Goal: Task Accomplishment & Management: Use online tool/utility

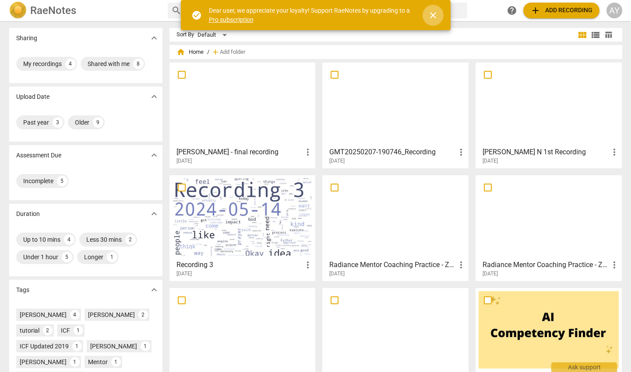
click at [432, 14] on span "close" at bounding box center [433, 15] width 11 height 11
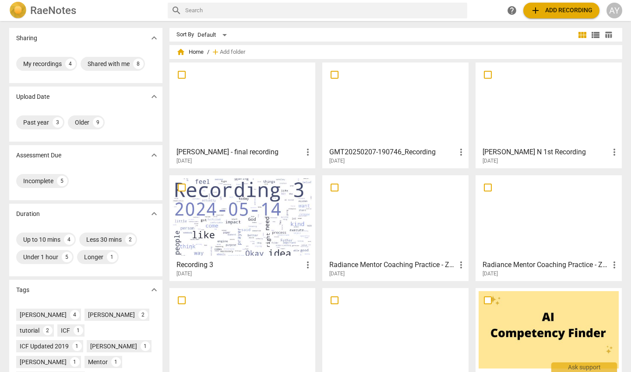
click at [243, 151] on h3 "[PERSON_NAME] - final recording" at bounding box center [239, 152] width 126 height 11
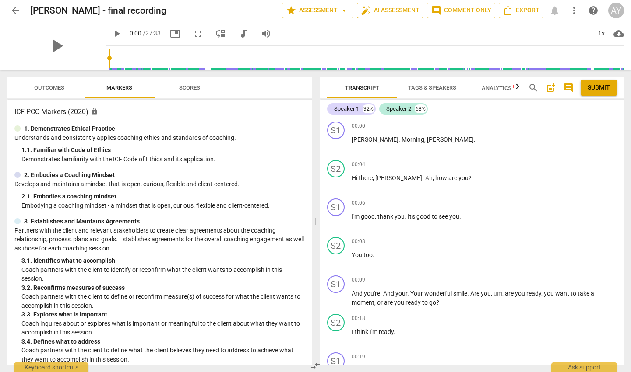
click at [385, 9] on span "auto_fix_high AI Assessment" at bounding box center [390, 10] width 59 height 11
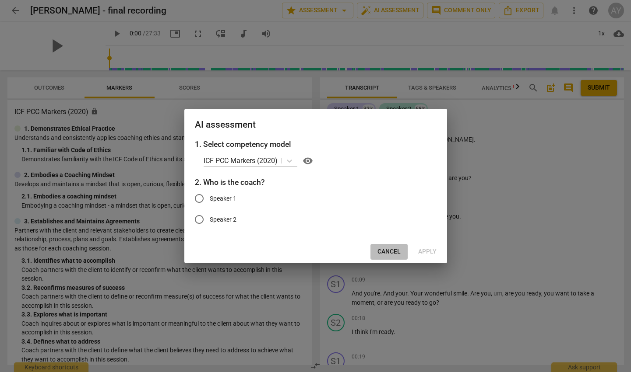
click at [386, 252] on span "Cancel" at bounding box center [388, 252] width 23 height 9
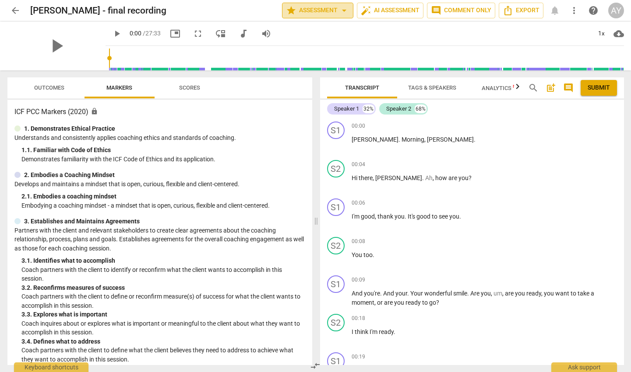
click at [339, 10] on span "arrow_drop_down" at bounding box center [344, 10] width 11 height 11
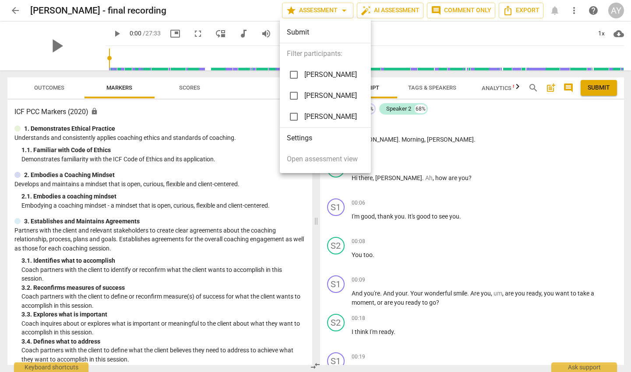
click at [404, 34] on div at bounding box center [315, 186] width 631 height 372
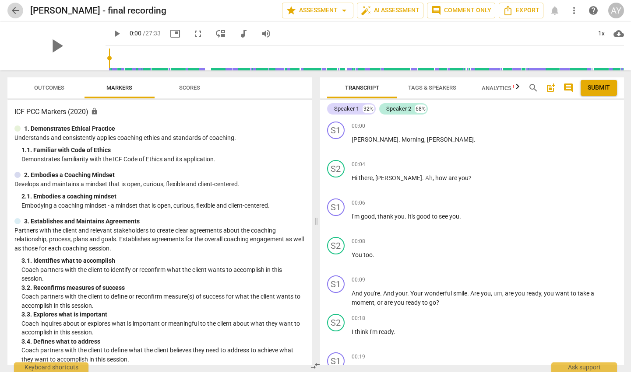
click at [16, 9] on span "arrow_back" at bounding box center [15, 10] width 11 height 11
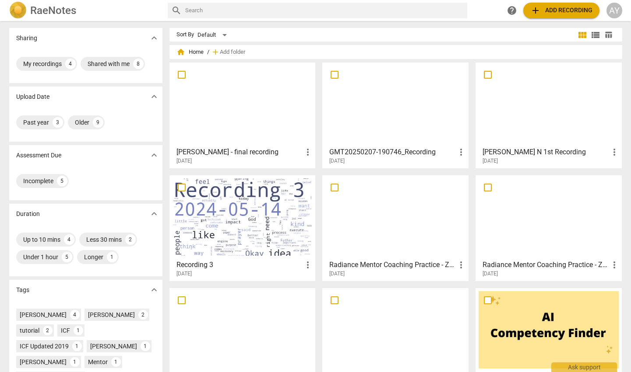
click at [239, 108] on div at bounding box center [242, 104] width 140 height 77
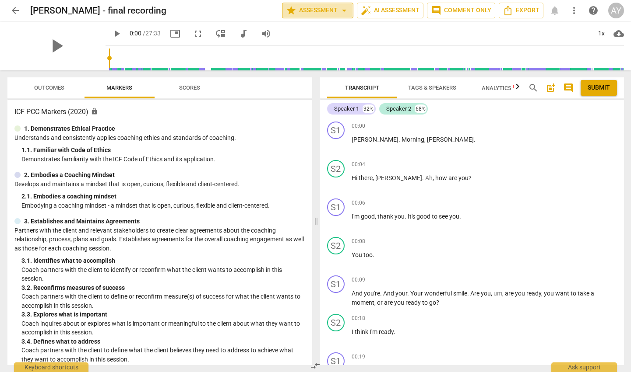
click at [342, 10] on span "arrow_drop_down" at bounding box center [344, 10] width 11 height 11
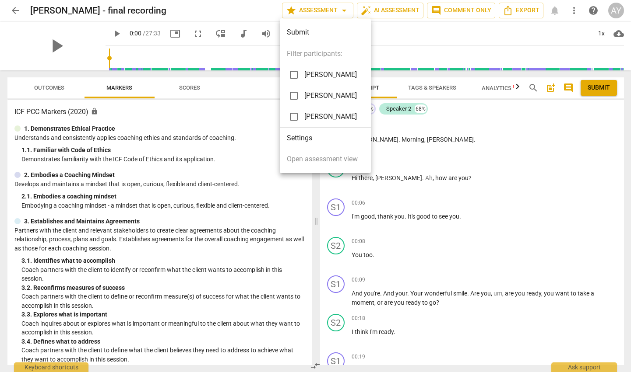
click at [295, 73] on input "checkbox" at bounding box center [293, 74] width 21 height 21
checkbox input "true"
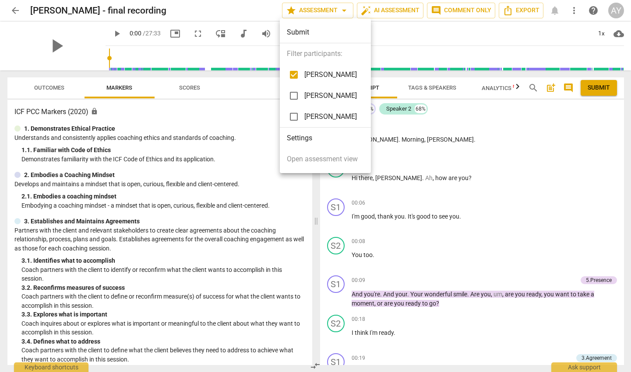
click at [295, 95] on input "checkbox" at bounding box center [293, 95] width 21 height 21
checkbox input "true"
click at [296, 117] on input "checkbox" at bounding box center [293, 116] width 21 height 21
checkbox input "true"
click at [475, 123] on div at bounding box center [315, 186] width 631 height 372
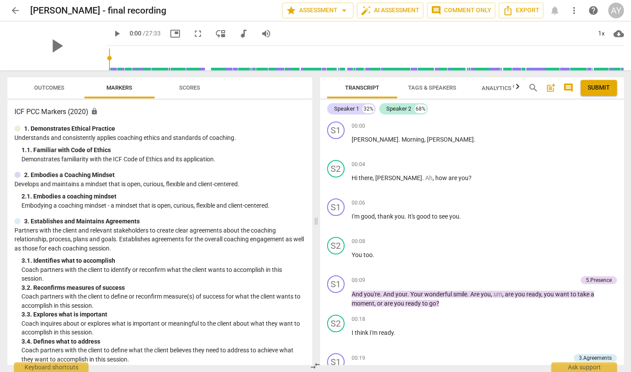
click at [498, 88] on span "Analytics New" at bounding box center [501, 88] width 41 height 7
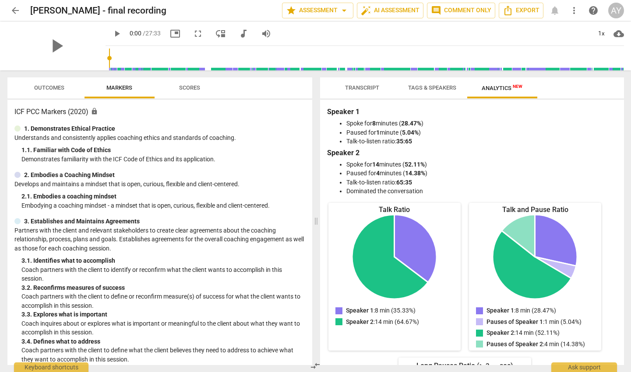
click at [434, 88] on span "Tags & Speakers" at bounding box center [432, 87] width 48 height 7
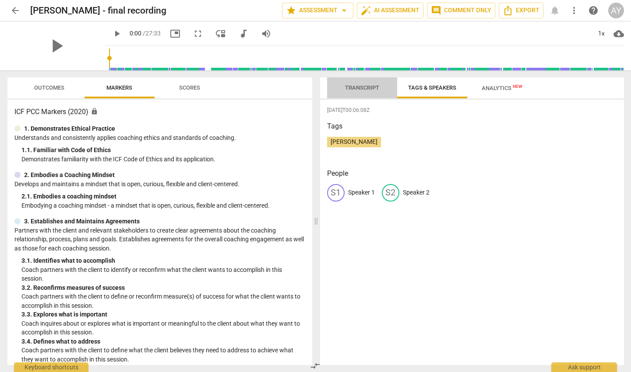
click at [362, 89] on span "Transcript" at bounding box center [362, 87] width 34 height 7
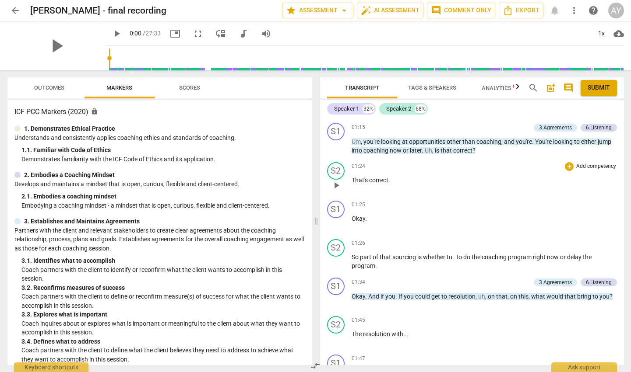
scroll to position [396, 0]
click at [191, 90] on span "Scores" at bounding box center [189, 87] width 21 height 7
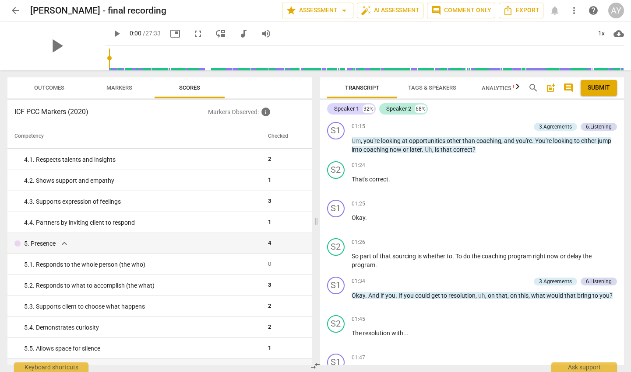
scroll to position [149, 0]
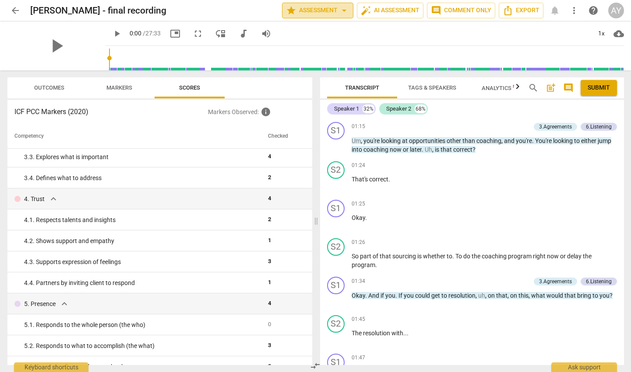
click at [343, 10] on span "arrow_drop_down" at bounding box center [344, 10] width 11 height 11
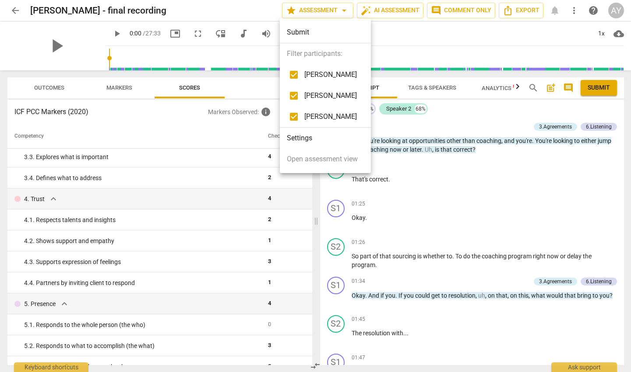
click at [295, 74] on input "checkbox" at bounding box center [293, 74] width 21 height 21
checkbox input "false"
click at [294, 95] on input "checkbox" at bounding box center [293, 95] width 21 height 21
checkbox input "false"
click at [293, 116] on input "checkbox" at bounding box center [293, 116] width 21 height 21
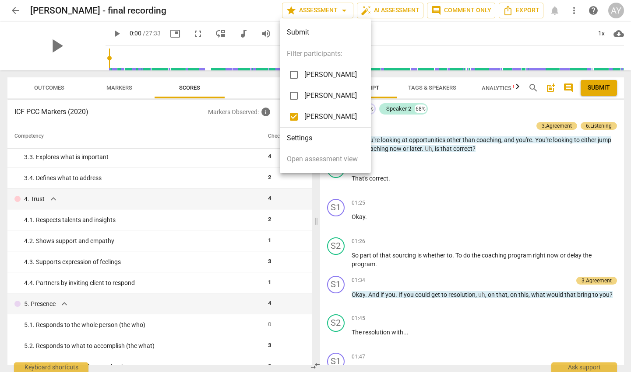
checkbox input "false"
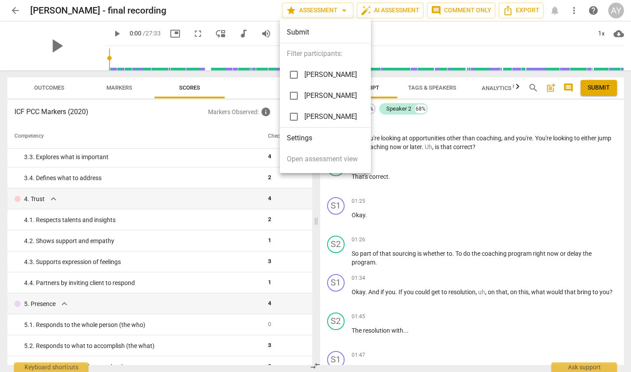
click at [394, 32] on div at bounding box center [315, 186] width 631 height 372
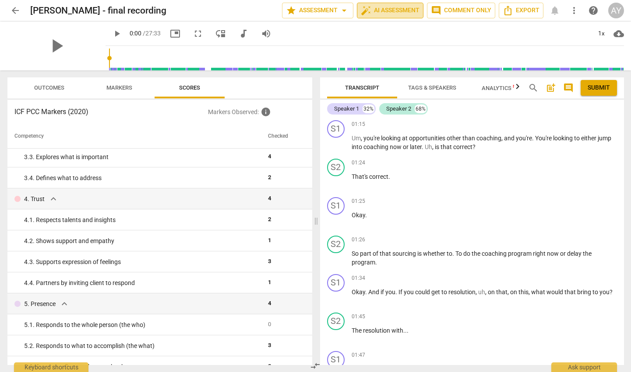
click at [394, 10] on span "auto_fix_high AI Assessment" at bounding box center [390, 10] width 59 height 11
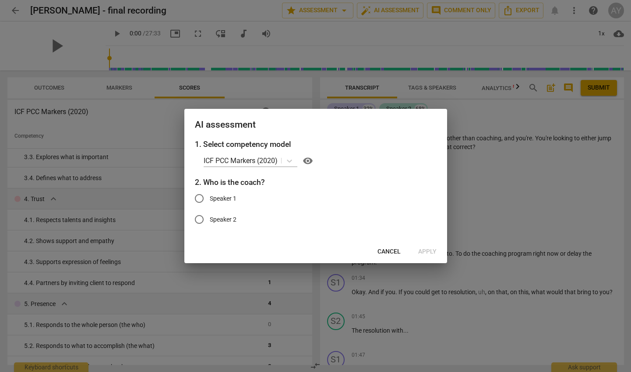
click at [390, 249] on span "Cancel" at bounding box center [388, 252] width 23 height 9
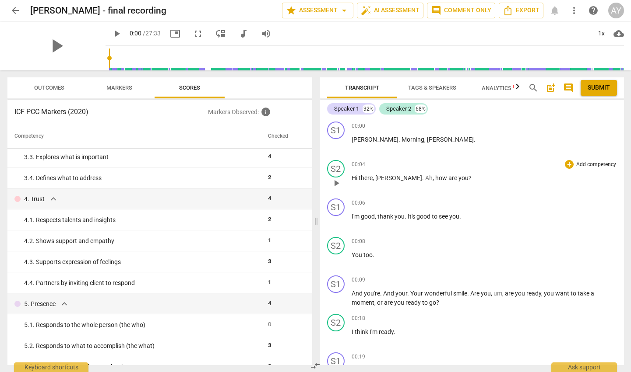
scroll to position [0, 0]
click at [437, 88] on span "Tags & Speakers" at bounding box center [432, 87] width 48 height 7
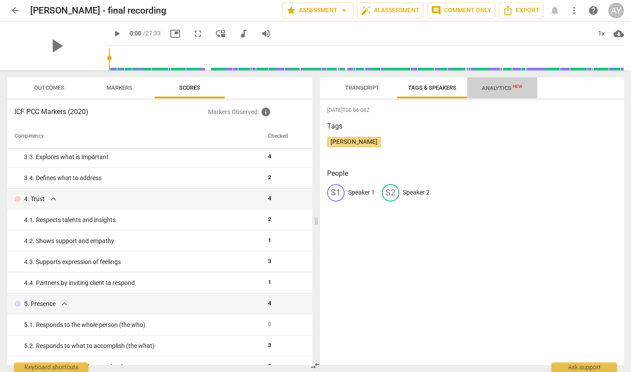
click at [501, 89] on span "Analytics New" at bounding box center [501, 88] width 41 height 7
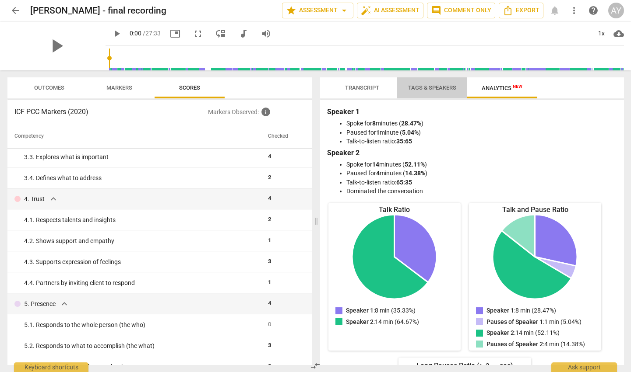
click at [439, 88] on span "Tags & Speakers" at bounding box center [432, 87] width 48 height 7
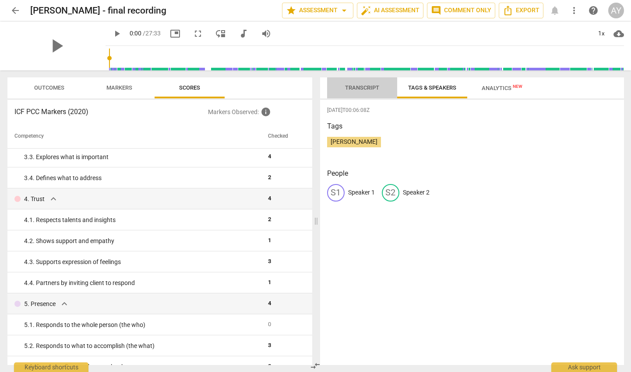
click at [363, 88] on span "Transcript" at bounding box center [362, 87] width 34 height 7
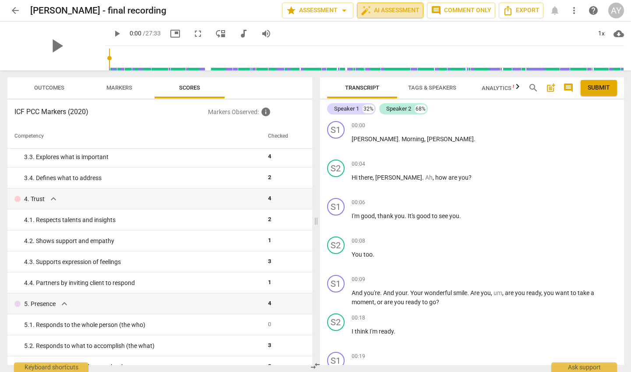
click at [390, 13] on span "auto_fix_high AI Assessment" at bounding box center [390, 10] width 59 height 11
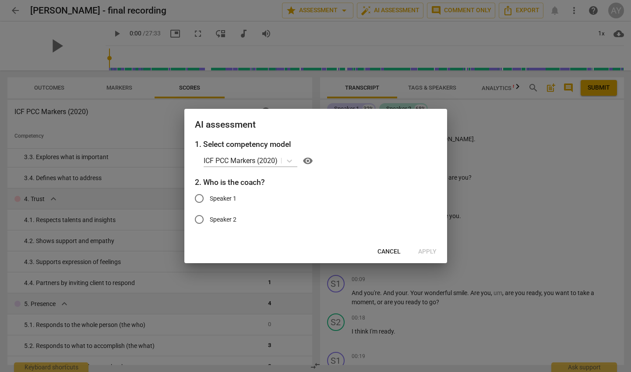
click at [202, 197] on input "Speaker 1" at bounding box center [199, 198] width 21 height 21
radio input "true"
click at [428, 251] on span "Apply" at bounding box center [427, 252] width 18 height 9
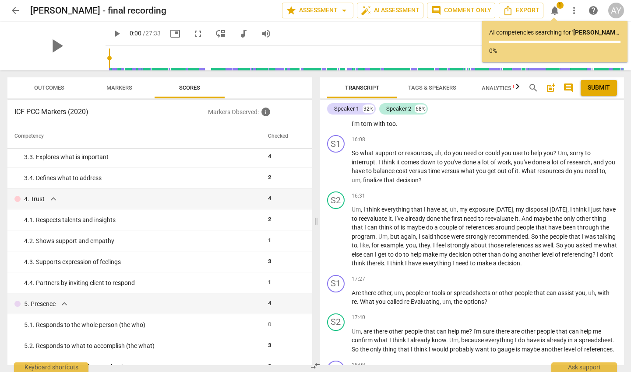
scroll to position [3132, 0]
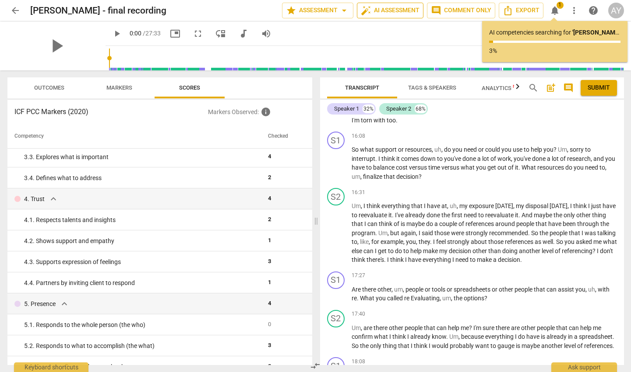
click at [406, 13] on span "auto_fix_high AI Assessment" at bounding box center [390, 10] width 59 height 11
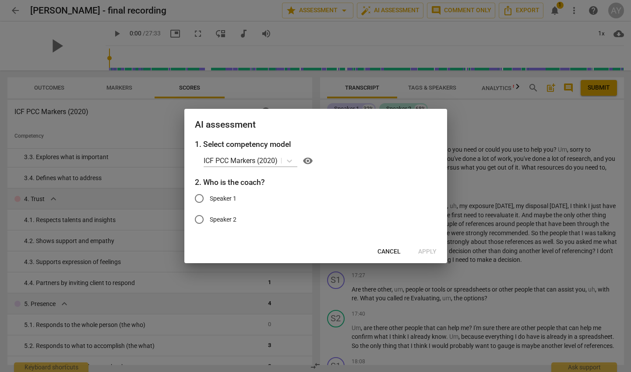
click at [491, 123] on div at bounding box center [315, 186] width 631 height 372
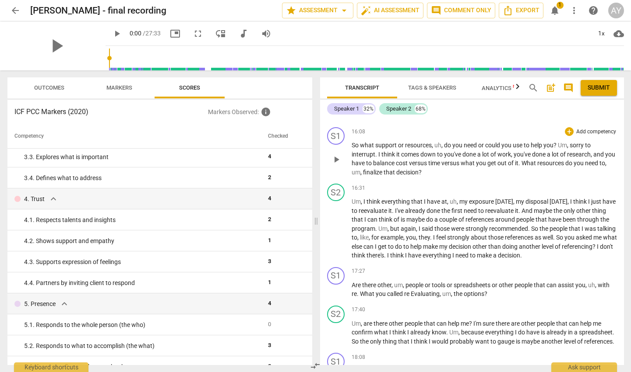
scroll to position [3136, 0]
click at [498, 89] on span "Analytics New" at bounding box center [501, 88] width 41 height 7
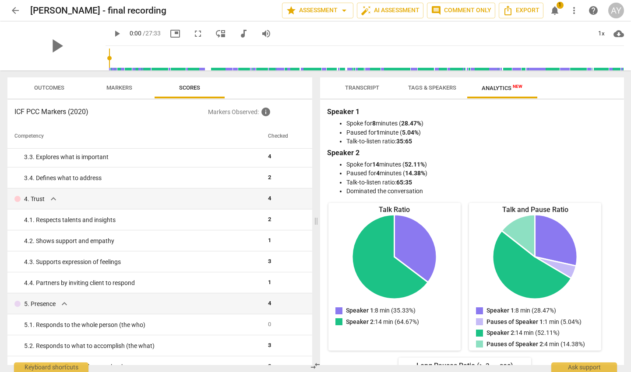
scroll to position [0, 0]
click at [359, 88] on span "Transcript" at bounding box center [362, 87] width 34 height 7
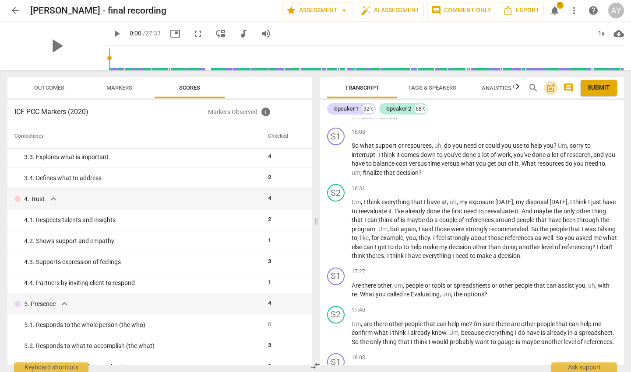
click at [549, 87] on span "post_add" at bounding box center [550, 88] width 11 height 11
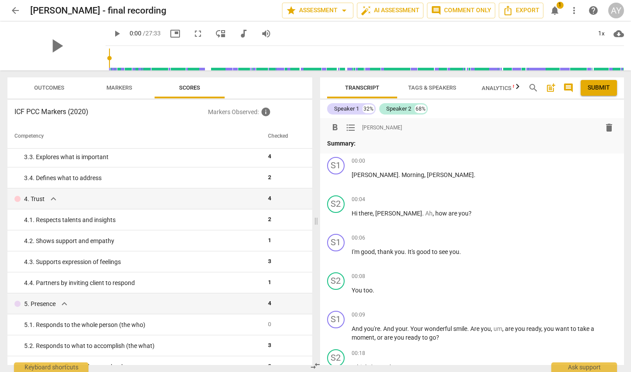
click at [549, 88] on span "post_add" at bounding box center [550, 88] width 11 height 11
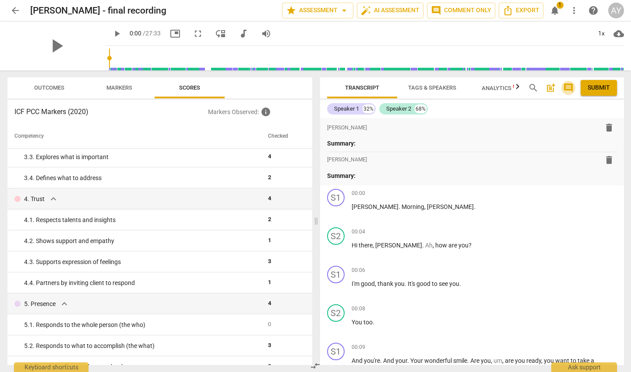
click at [569, 86] on span "comment" at bounding box center [568, 88] width 11 height 11
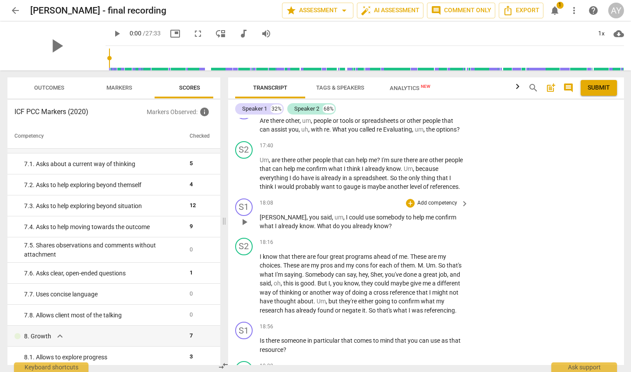
scroll to position [3696, 0]
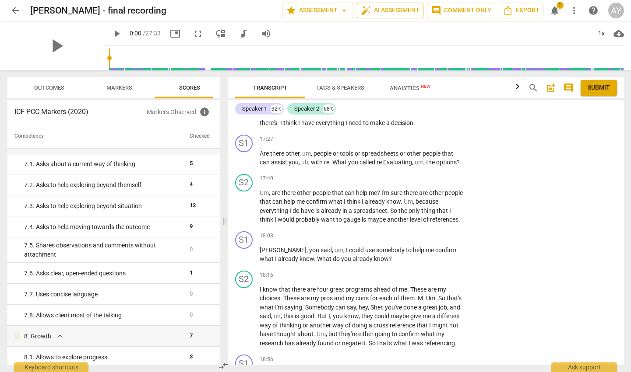
click at [387, 11] on span "auto_fix_high AI Assessment" at bounding box center [390, 10] width 59 height 11
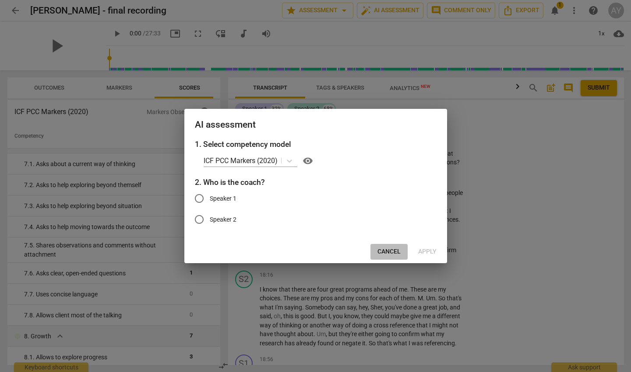
click at [393, 251] on span "Cancel" at bounding box center [388, 252] width 23 height 9
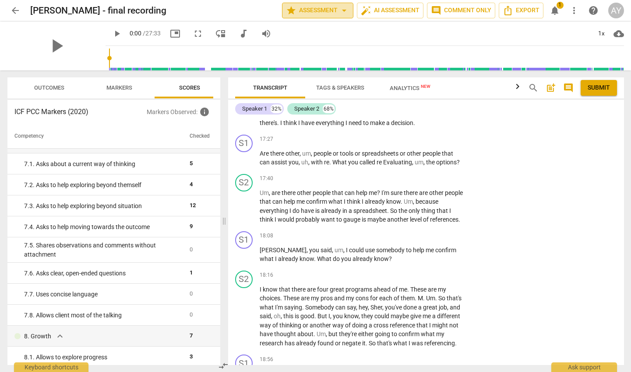
click at [315, 11] on span "star Assessment arrow_drop_down" at bounding box center [317, 10] width 63 height 11
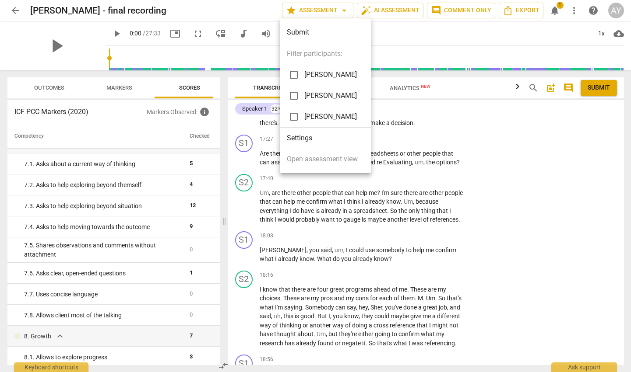
click at [493, 164] on div at bounding box center [315, 186] width 631 height 372
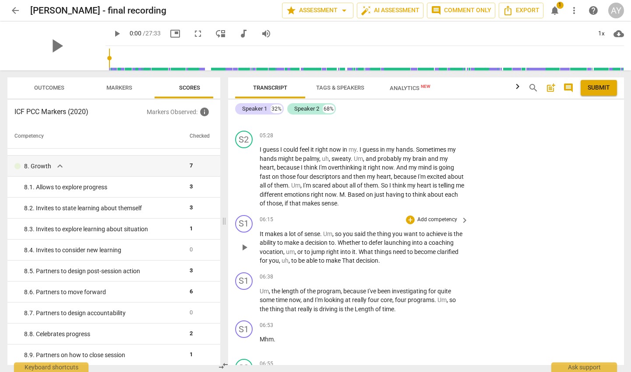
scroll to position [1321, 0]
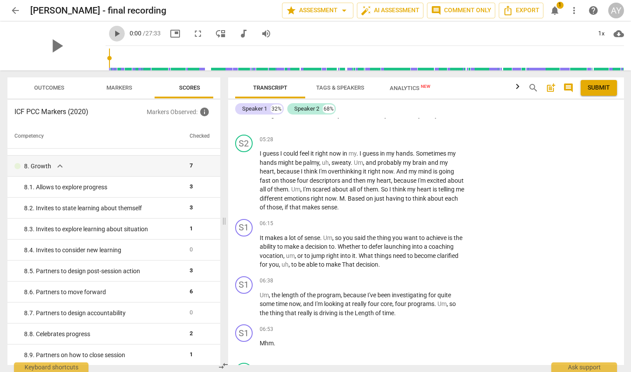
click at [112, 34] on span "play_arrow" at bounding box center [117, 33] width 11 height 11
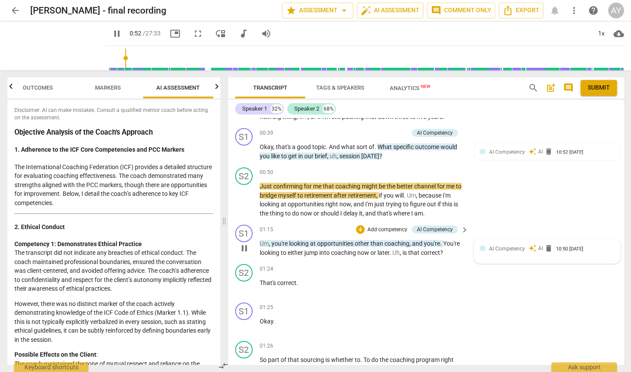
scroll to position [305, 0]
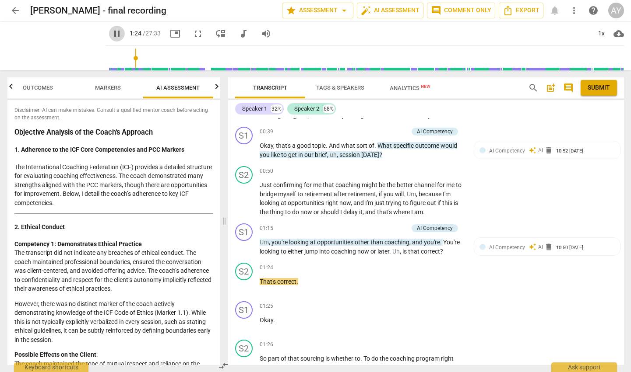
click at [112, 33] on span "pause" at bounding box center [117, 33] width 11 height 11
click at [500, 247] on span "AI Competency" at bounding box center [507, 248] width 36 height 6
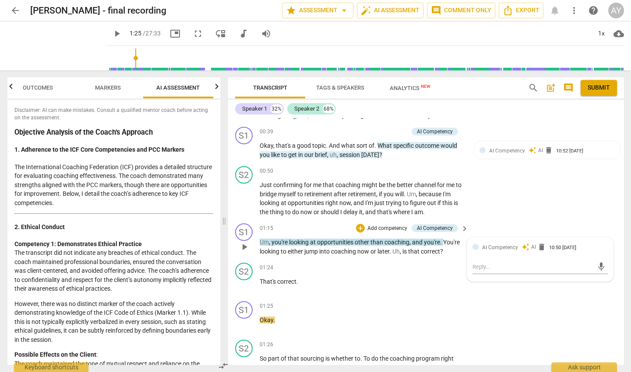
click at [474, 246] on div at bounding box center [475, 247] width 6 height 6
click at [487, 245] on span "AI Competency" at bounding box center [500, 248] width 36 height 6
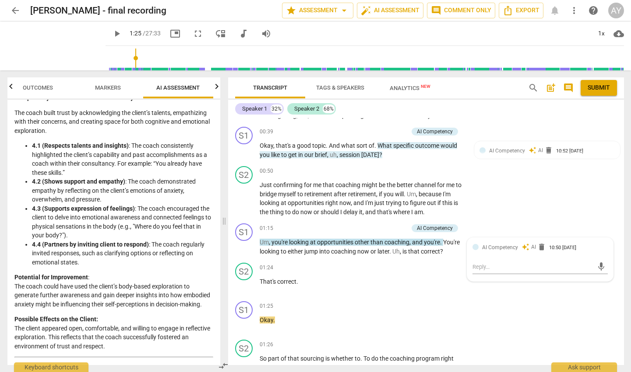
scroll to position [619, 0]
click at [112, 33] on span "play_arrow" at bounding box center [117, 33] width 11 height 11
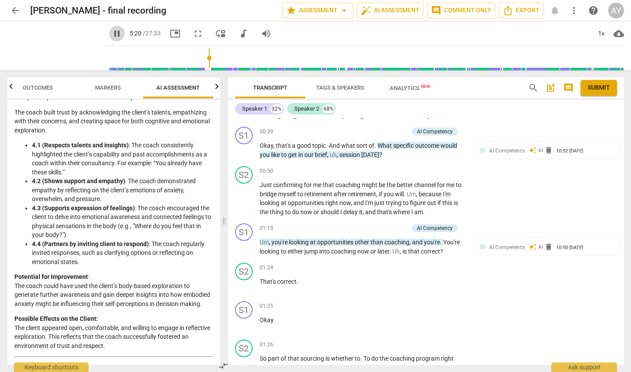
click at [112, 34] on span "pause" at bounding box center [117, 33] width 11 height 11
click at [112, 34] on span "play_arrow" at bounding box center [117, 33] width 11 height 11
click at [112, 34] on span "pause" at bounding box center [117, 33] width 11 height 11
click at [112, 35] on span "play_arrow" at bounding box center [117, 33] width 11 height 11
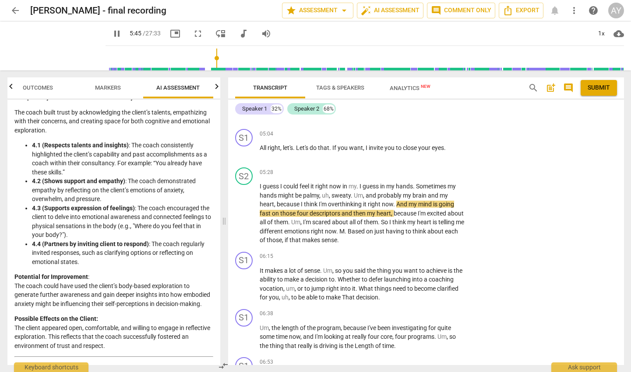
scroll to position [1221, 0]
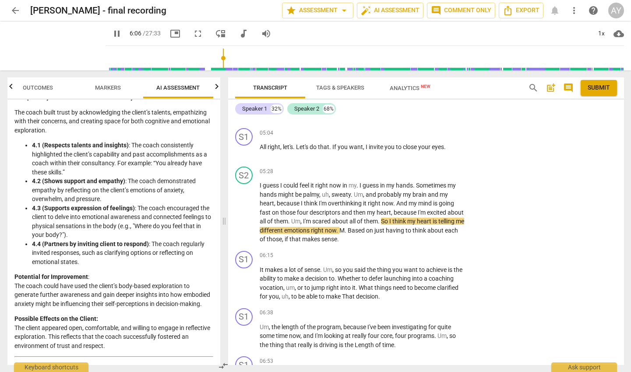
click at [112, 34] on span "pause" at bounding box center [117, 33] width 11 height 11
click at [112, 35] on span "play_arrow" at bounding box center [117, 33] width 11 height 11
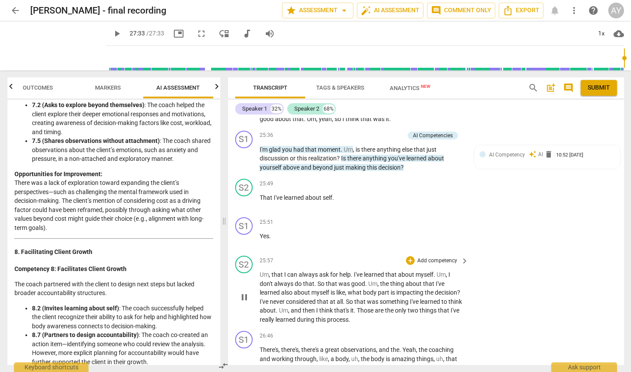
scroll to position [1322, 0]
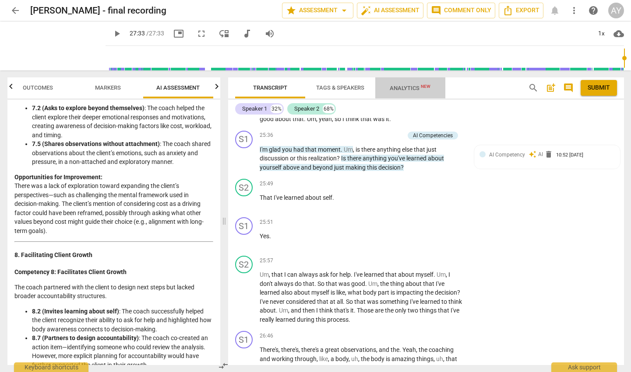
click at [407, 89] on span "Analytics New" at bounding box center [410, 88] width 41 height 7
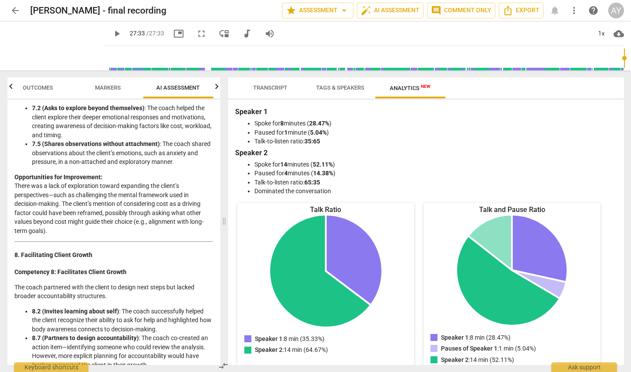
scroll to position [0, 0]
click at [275, 88] on span "Transcript" at bounding box center [270, 87] width 34 height 7
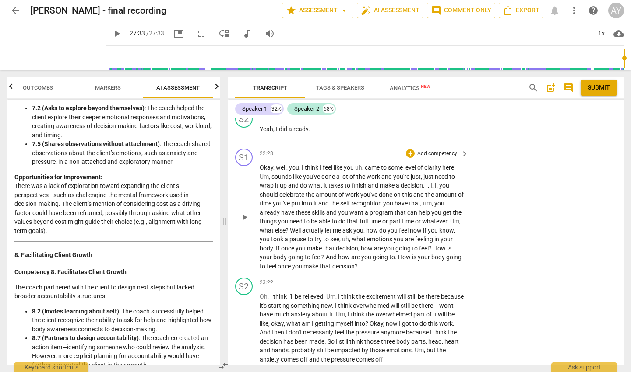
scroll to position [4638, 0]
click at [327, 10] on span "star Assessment arrow_drop_down" at bounding box center [317, 10] width 63 height 11
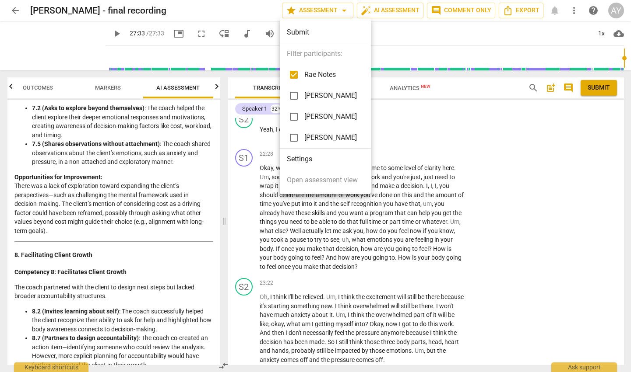
click at [465, 146] on div at bounding box center [315, 186] width 631 height 372
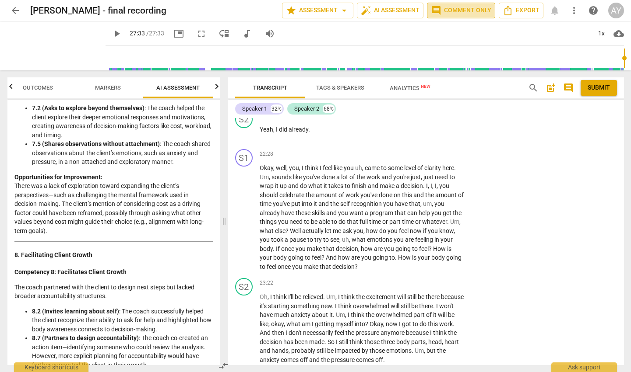
click at [463, 10] on span "comment Comment only" at bounding box center [461, 10] width 60 height 11
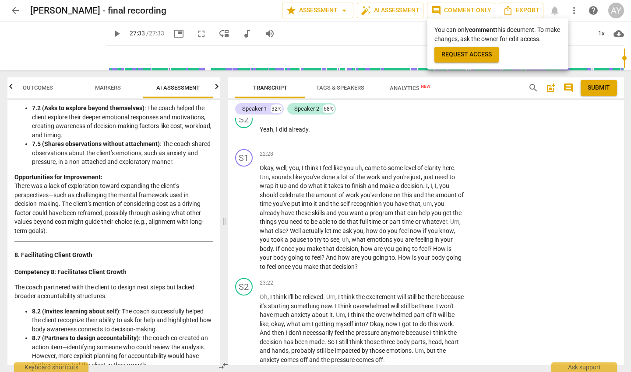
click at [405, 30] on div at bounding box center [315, 186] width 631 height 372
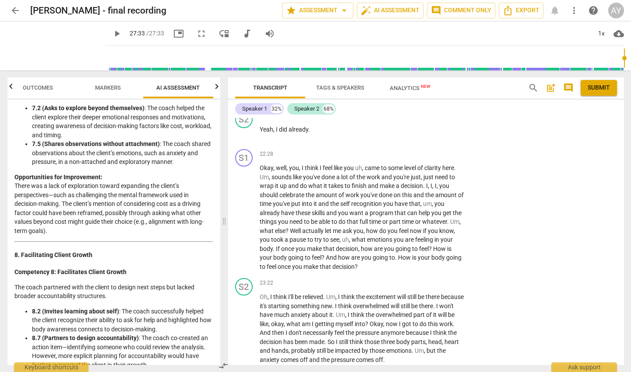
click at [46, 88] on span "Outcomes" at bounding box center [38, 87] width 30 height 7
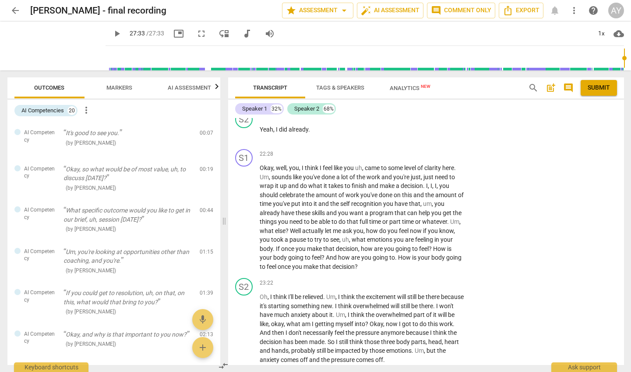
scroll to position [0, 0]
click at [126, 90] on span "Markers" at bounding box center [119, 87] width 26 height 7
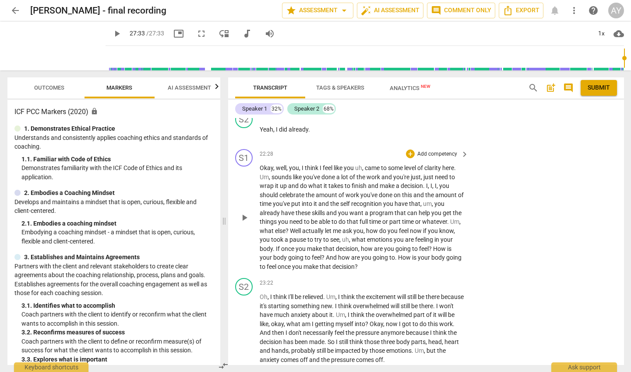
click at [379, 200] on span "recognition" at bounding box center [367, 203] width 32 height 7
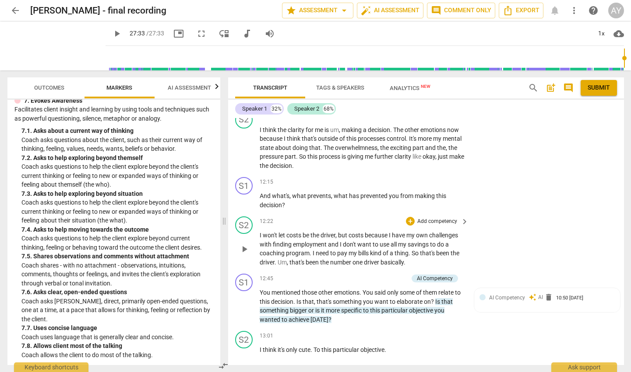
scroll to position [2643, 0]
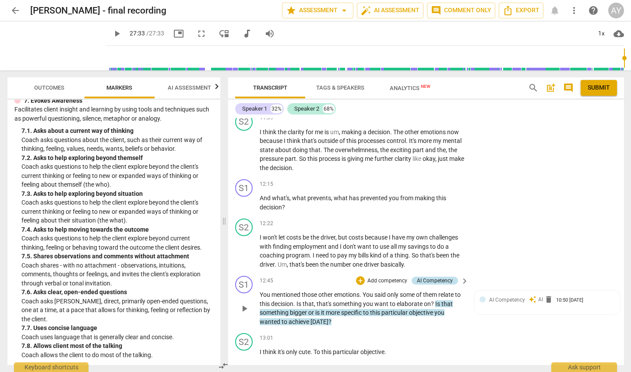
click at [432, 277] on div "AI Competency" at bounding box center [435, 281] width 36 height 8
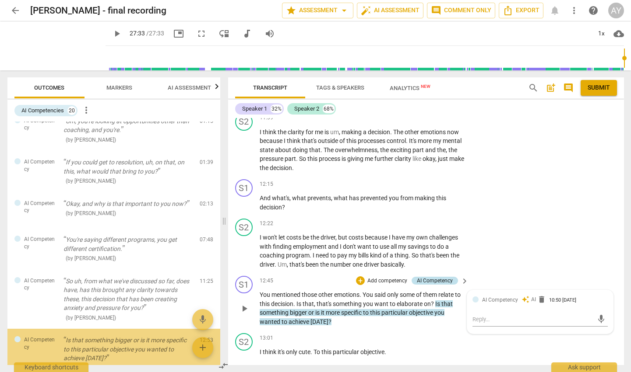
scroll to position [235, 0]
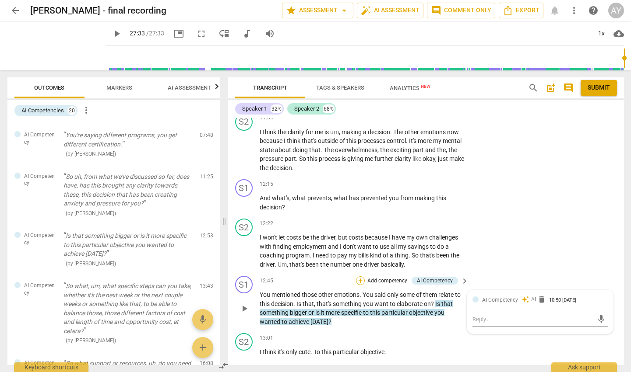
click at [360, 277] on div "+" at bounding box center [360, 281] width 9 height 9
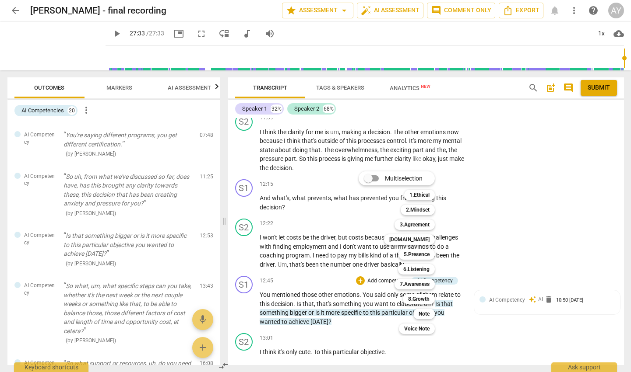
click at [121, 88] on div at bounding box center [315, 186] width 631 height 372
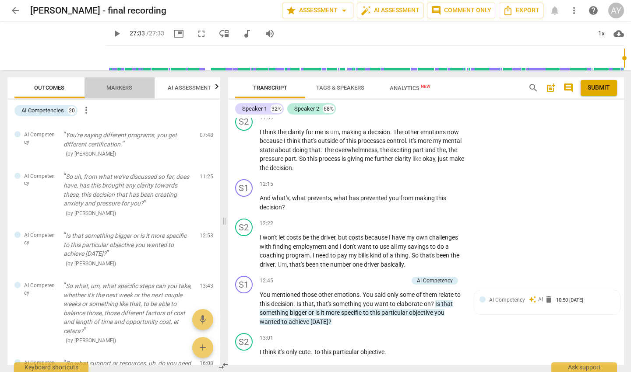
click at [118, 88] on span "Markers" at bounding box center [119, 87] width 26 height 7
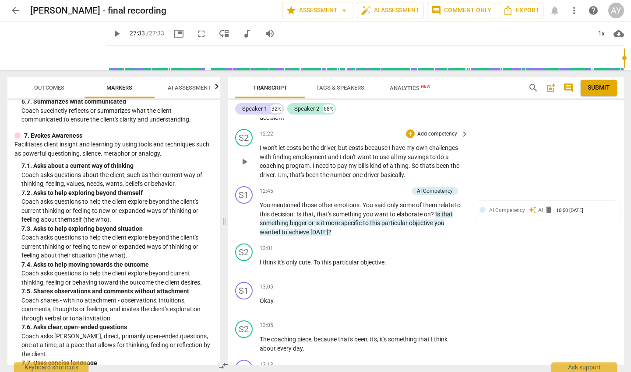
scroll to position [2738, 0]
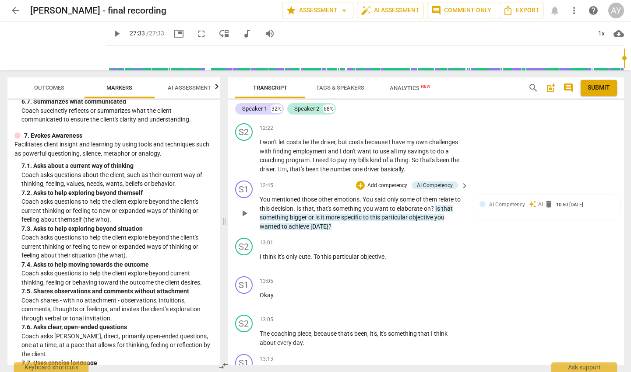
type input "1620"
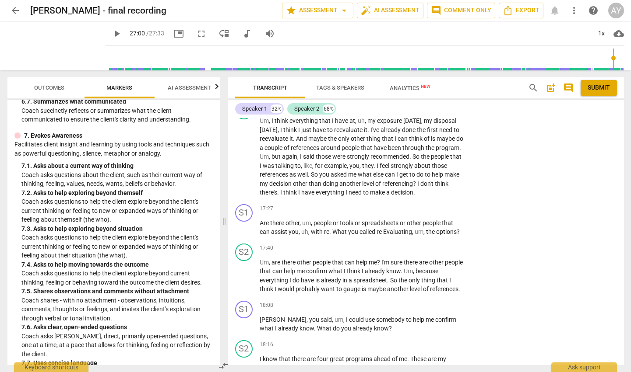
scroll to position [3560, 0]
click at [425, 204] on p "Add competency" at bounding box center [437, 208] width 42 height 8
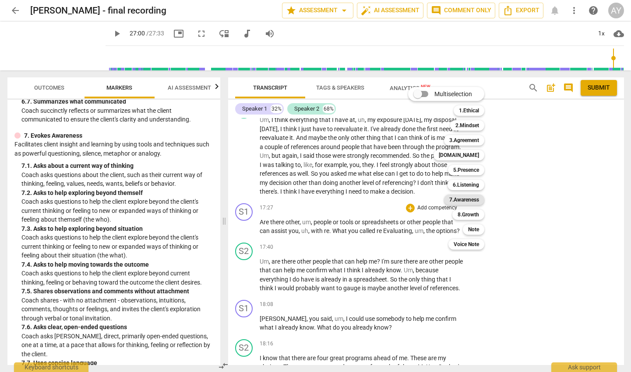
click at [467, 200] on b "7.Awareness" at bounding box center [464, 200] width 30 height 11
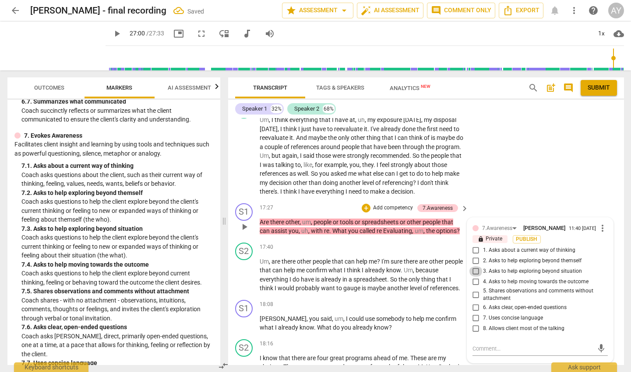
click at [478, 267] on input "3. Asks to help exploring beyond situation" at bounding box center [476, 272] width 14 height 11
checkbox input "true"
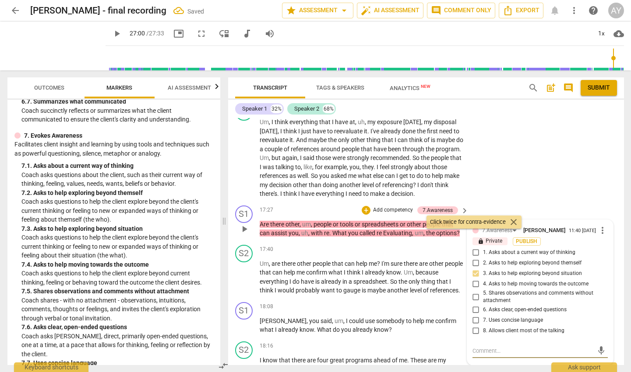
click at [490, 347] on textarea at bounding box center [532, 351] width 121 height 8
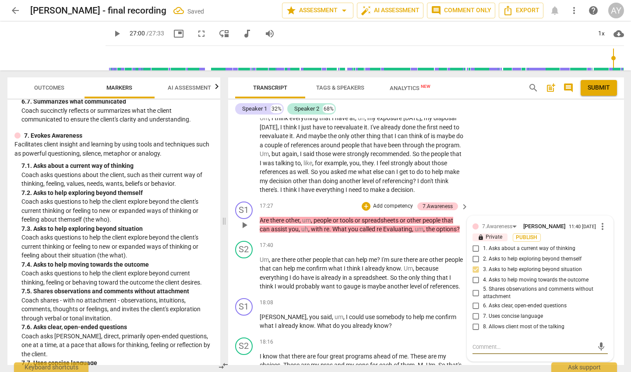
scroll to position [3563, 0]
type textarea "C"
type textarea "Co"
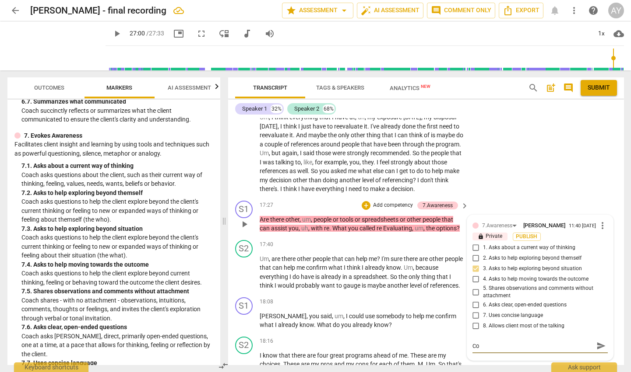
type textarea "Coa"
type textarea "Coac"
type textarea "Coach"
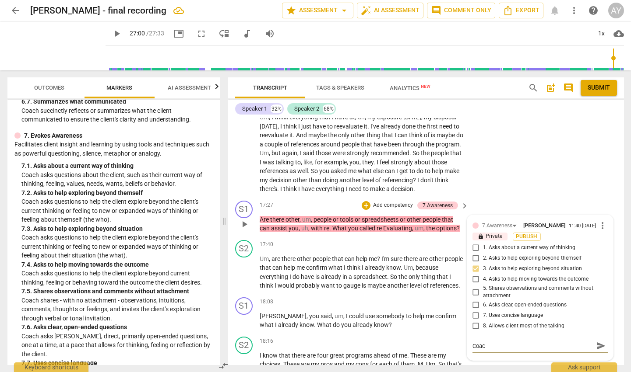
type textarea "Coach"
type textarea "Coach c"
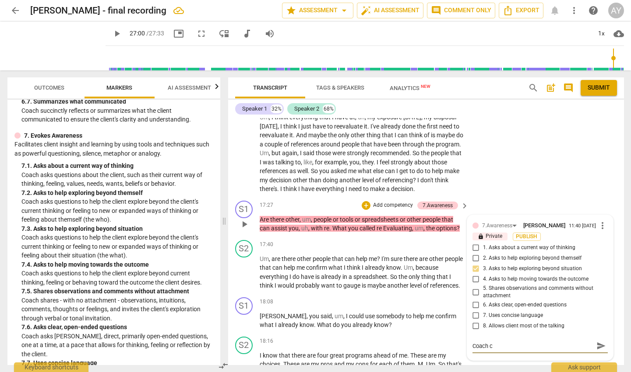
type textarea "Coach co"
type textarea "Coach con"
type textarea "Coach cont"
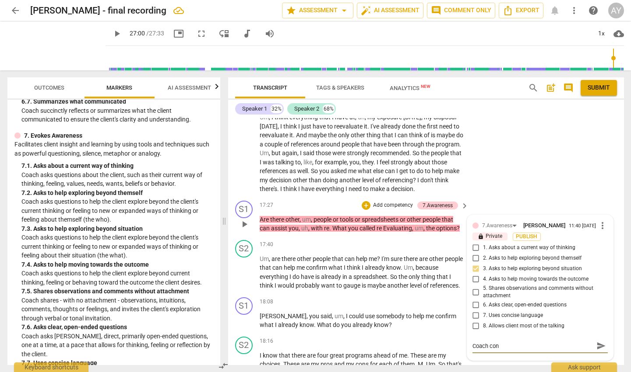
type textarea "Coach cont"
type textarea "Coach [PERSON_NAME]"
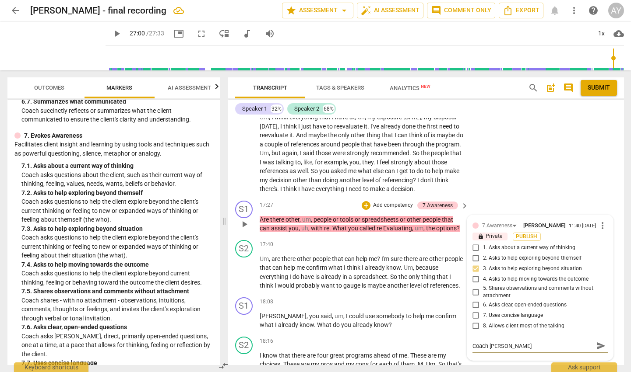
type textarea "Coach continu"
type textarea "Coach continue"
type textarea "Coach continues"
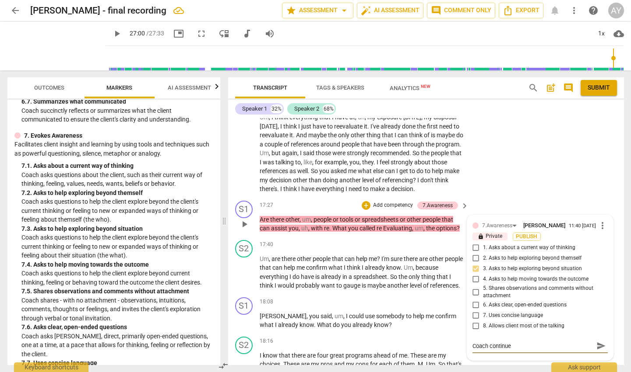
type textarea "Coach continues"
type textarea "Coach continues t"
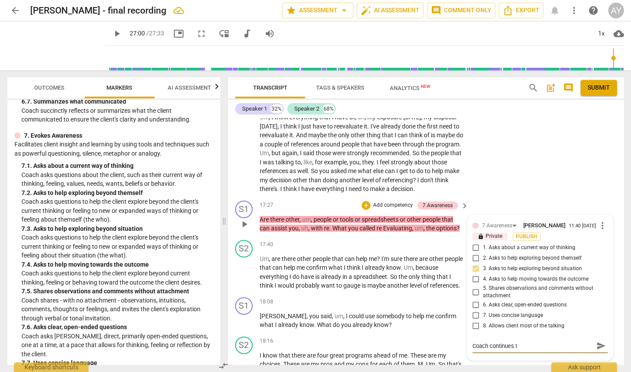
type textarea "Coach continues to"
type textarea "Coach continues to m"
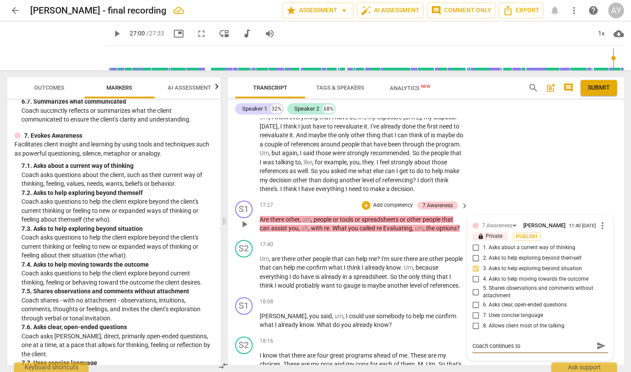
type textarea "Coach continues to m"
type textarea "Coach continues to mo"
type textarea "Coach continues to mov"
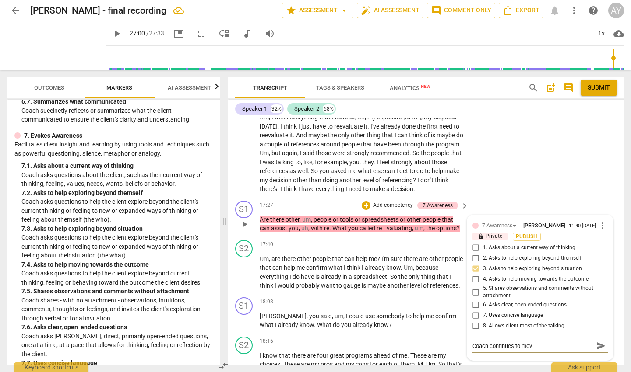
type textarea "Coach continues to move"
type textarea "Coach continues to move c"
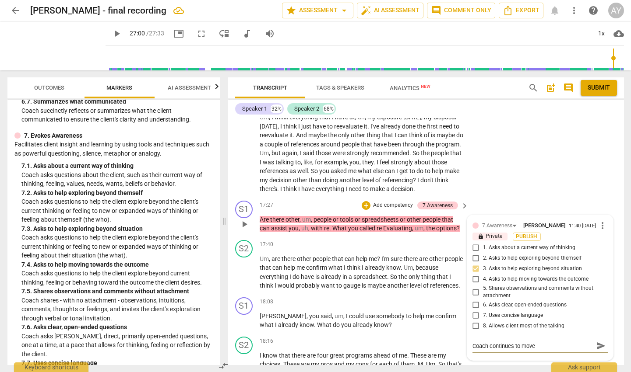
type textarea "Coach continues to move c"
type textarea "Coach continues to move cl"
type textarea "Coach continues to move cli"
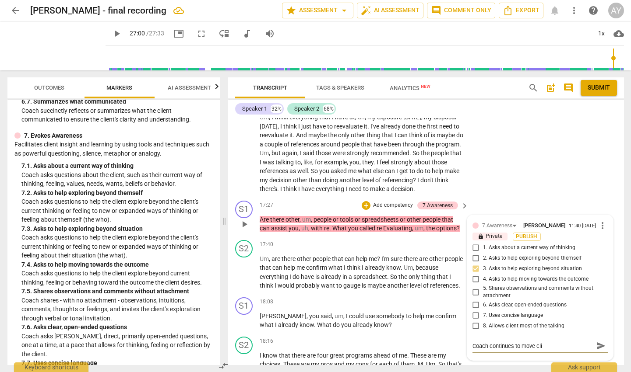
type textarea "Coach continues to move clie"
type textarea "Coach continues to move clien"
type textarea "Coach continues to move client"
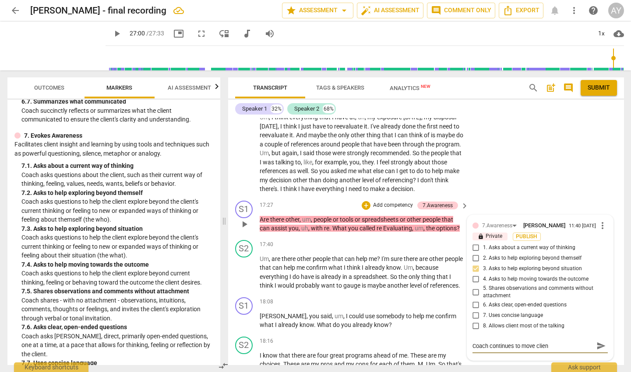
type textarea "Coach continues to move client"
type textarea "Coach continues to move [PERSON_NAME]"
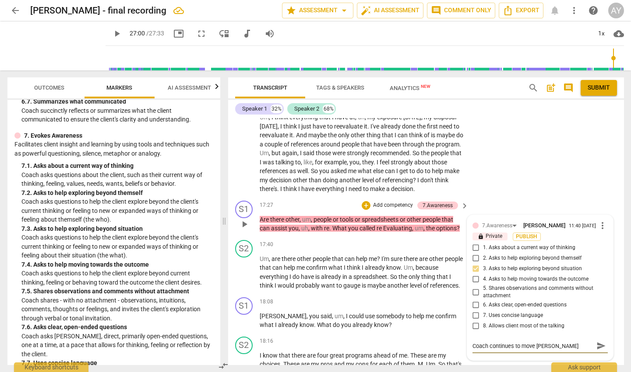
type textarea "Coach continues to move client by"
type textarea "Coach continues to move client byo"
type textarea "Coach continues to move client byon"
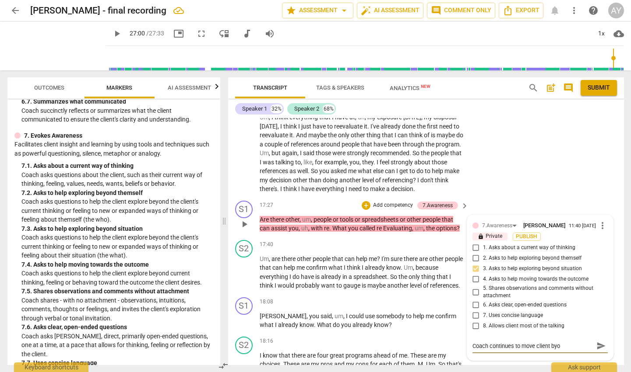
type textarea "Coach continues to move client byon"
type textarea "Coach continues to move client byond"
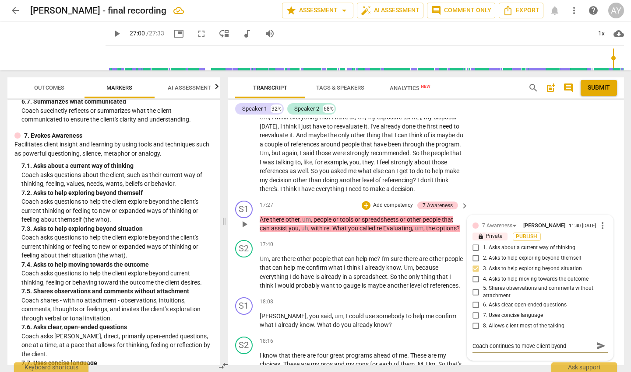
type textarea "Coach continues to move client [PERSON_NAME]"
type textarea "Coach continues to move client byond he"
type textarea "Coach continues to move client byond her"
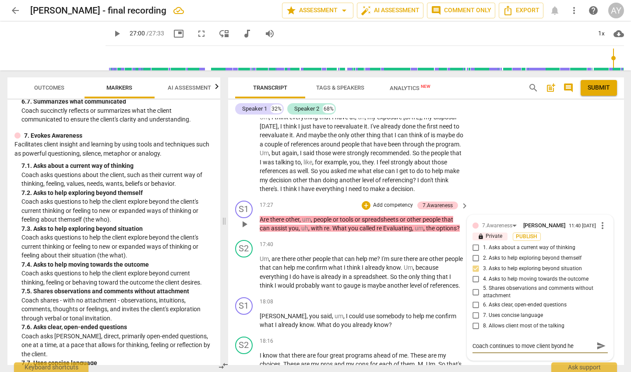
type textarea "Coach continues to move client byond her"
type textarea "Coach continues to move client byond her t"
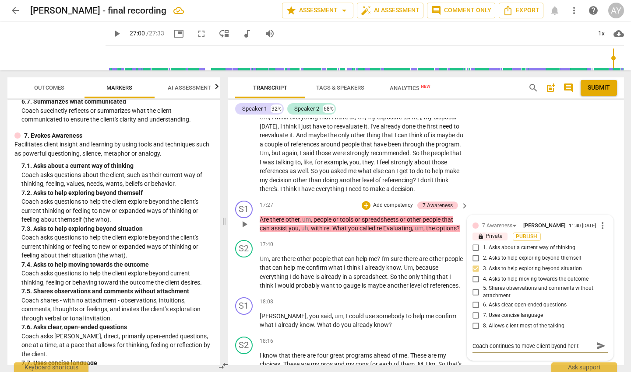
type textarea "Coach continues to move client byond her th"
type textarea "Coach continues to move client byond her thi"
type textarea "Coach continues to move client byond her thin"
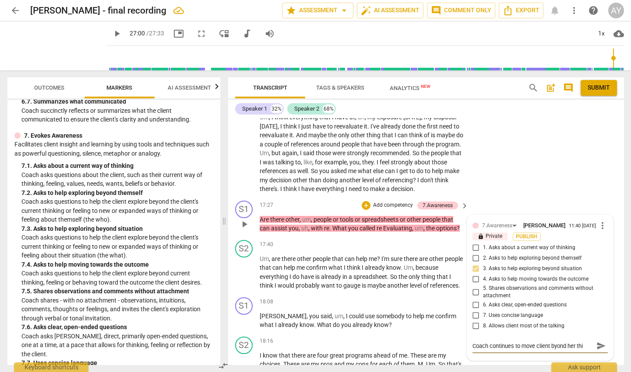
type textarea "Coach continues to move client byond her thin"
type textarea "Coach continues to move client byond her think"
type textarea "Coach continues to move client byond her thinki"
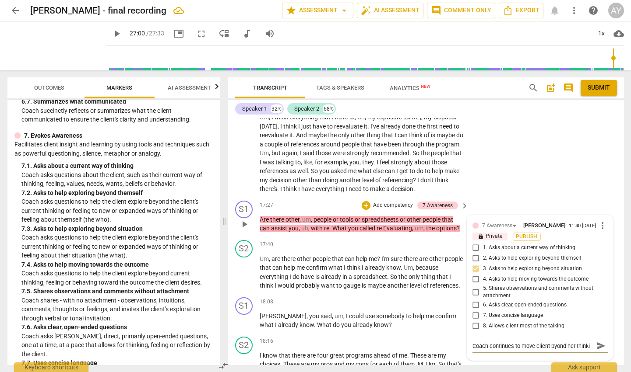
type textarea "Coach continues to move client byond her thinkin"
type textarea "Coach continues to move client byond her thinking"
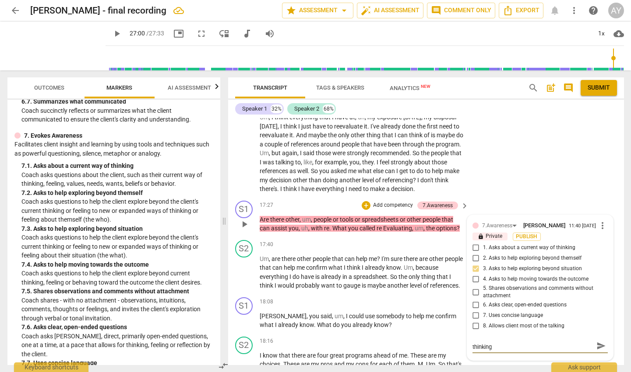
type textarea "Coach continues to move client byond her thinkin"
type textarea "Coach continues to move client byond her thinki"
type textarea "Coach continues to move client byond her think"
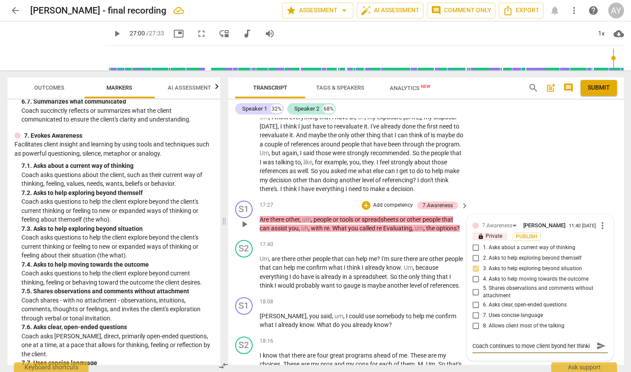
type textarea "Coach continues to move client byond her think"
type textarea "Coach continues to move client byond her thin"
type textarea "Coach continues to move client byond her thi"
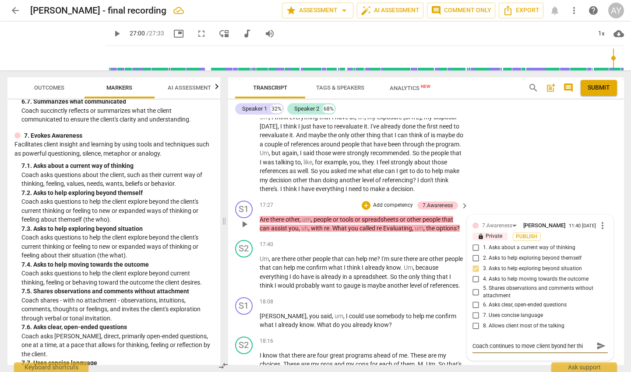
type textarea "Coach continues to move client byond her th"
type textarea "Coach continues to move client byond her t"
type textarea "Coach continues to move client byond her"
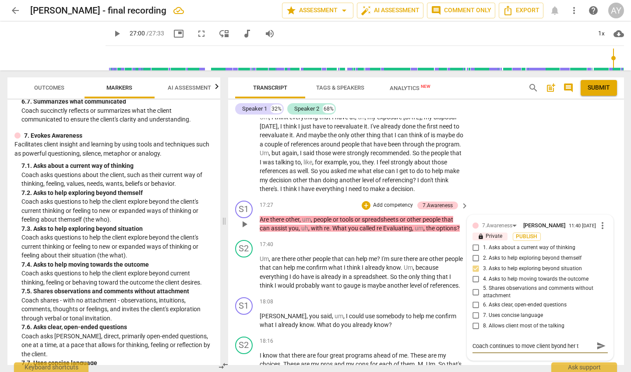
type textarea "Coach continues to move client byond her"
type textarea "Coach continues to move client byond her c"
type textarea "Coach continues to move client byond her cu"
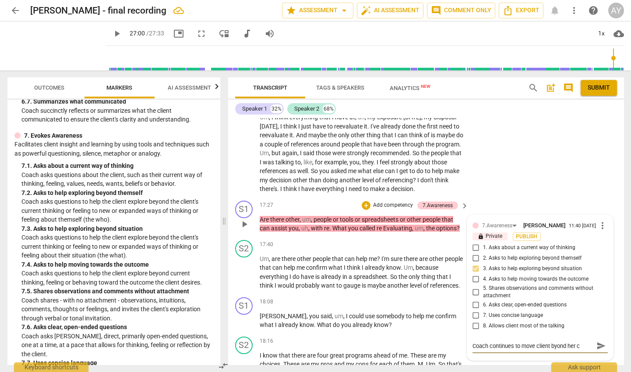
type textarea "Coach continues to move client byond her cu"
type textarea "Coach continues to move client byond her cur"
type textarea "Coach continues to move client byond her curr"
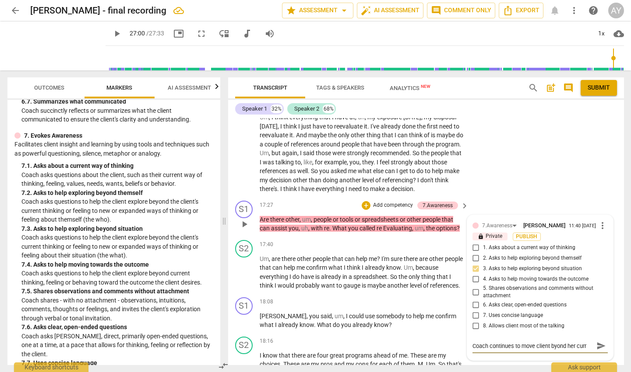
type textarea "Coach continues to move client byond her curre"
type textarea "Coach continues to move client byond her curren"
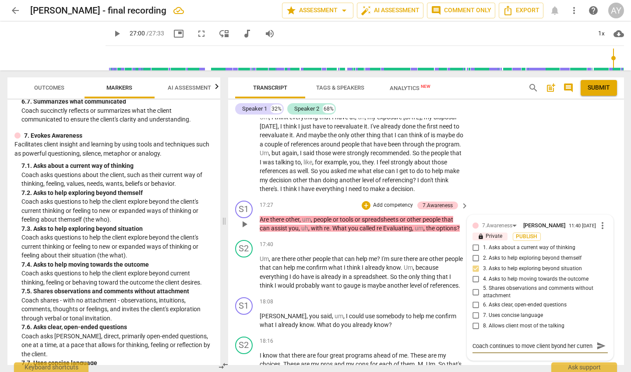
type textarea "Coach continues to move client byond her current"
type textarea "Coach continues to move client byond her current t"
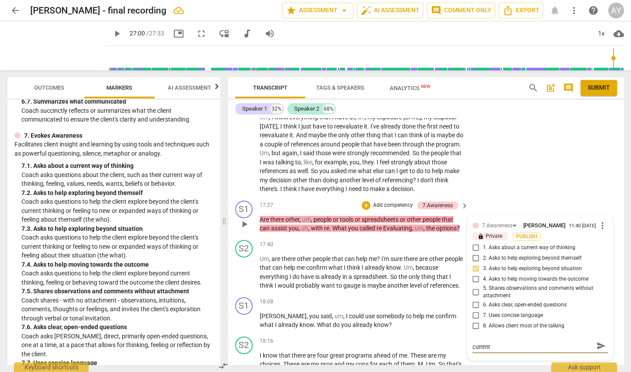
type textarea "Coach continues to move client byond her current t"
type textarea "Coach continues to move client byond her current th"
type textarea "Coach continues to move client byond her current thi"
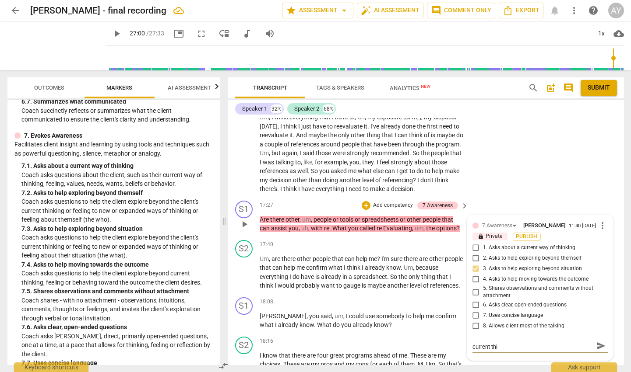
type textarea "Coach continues to move client byond her current thin"
type textarea "Coach continues to move client byond her current think"
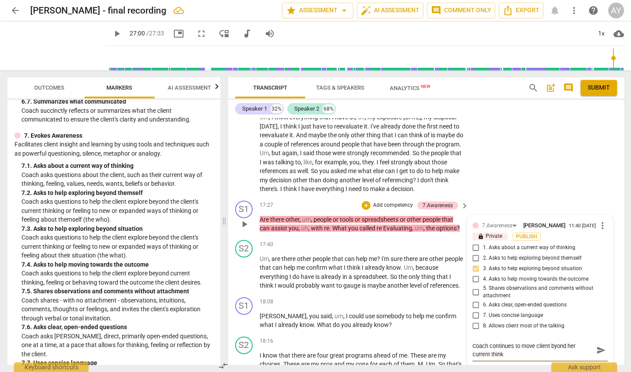
type textarea "Coach continues to move client byond her current thinki"
type textarea "Coach continues to move client byond her current thinkin"
type textarea "Coach continues to move client byond her current thinking"
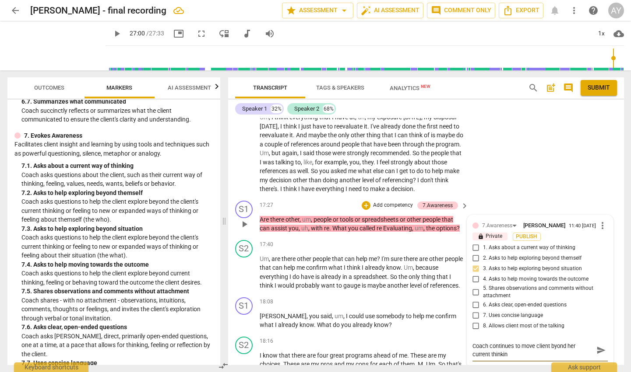
type textarea "Coach continues to move client byond her current thinking"
type textarea "Coach continues to move client byond her current thinking a"
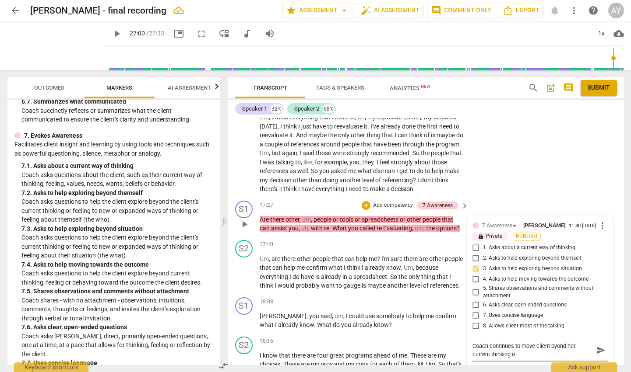
type textarea "Coach continues to move client byond her current thinking ab"
type textarea "Coach continues to move client byond her current thinking abo"
type textarea "Coach continues to move client byond her current thinking abou"
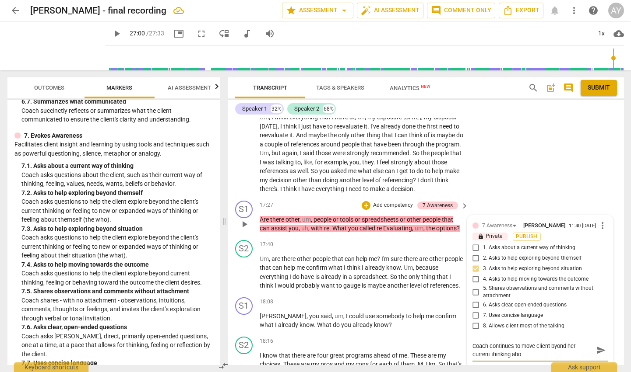
type textarea "Coach continues to move client byond her current thinking abou"
type textarea "Coach continues to move client byond her current thinking about"
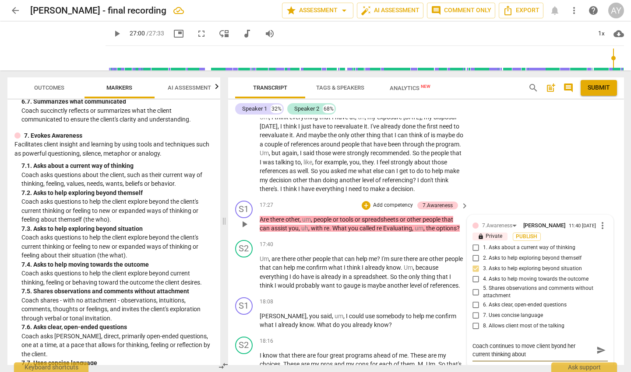
type textarea "Coach continues to move client byond her current thinking about s"
type textarea "Coach continues to move client byond her current thinking about so"
type textarea "Coach continues to move client byond her current thinking about sol"
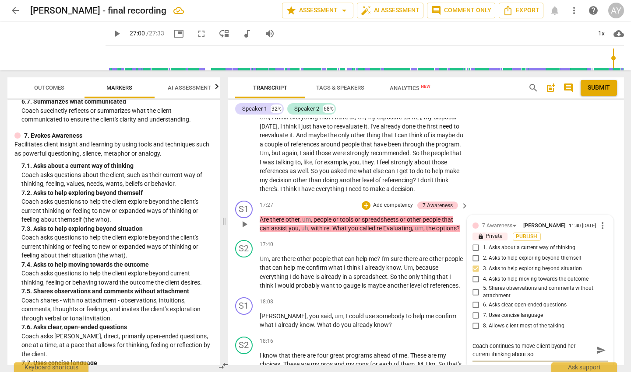
type textarea "Coach continues to move client byond her current thinking about sol"
type textarea "Coach continues to move client byond her current thinking about solu"
type textarea "Coach continues to move client byond her current thinking about solut"
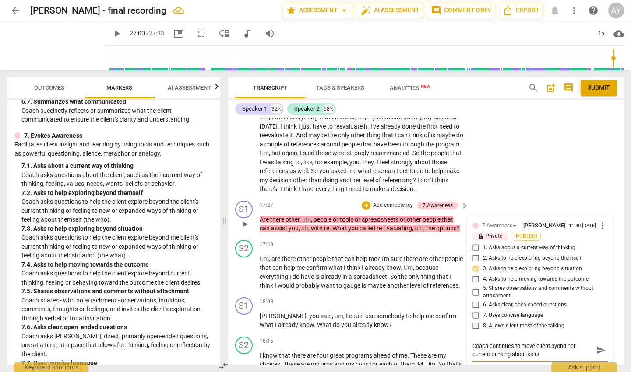
type textarea "Coach continues to move client byond her current thinking about [PERSON_NAME]"
type textarea "Coach continues to move client byond her current thinking about solution"
type textarea "Coach continues to move client byond her current thinking about solutions"
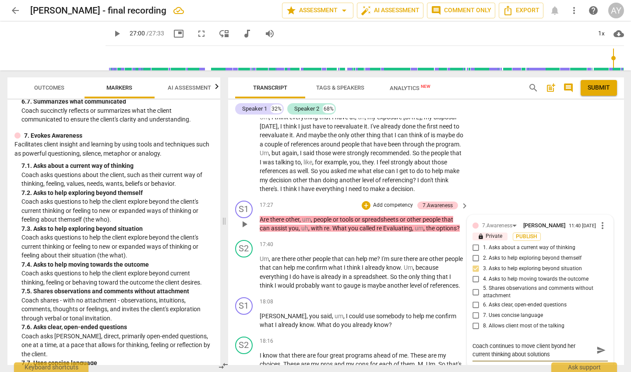
type textarea "Coach continues to move client byond her current thinking about solutions"
click at [597, 346] on span "send" at bounding box center [601, 351] width 10 height 10
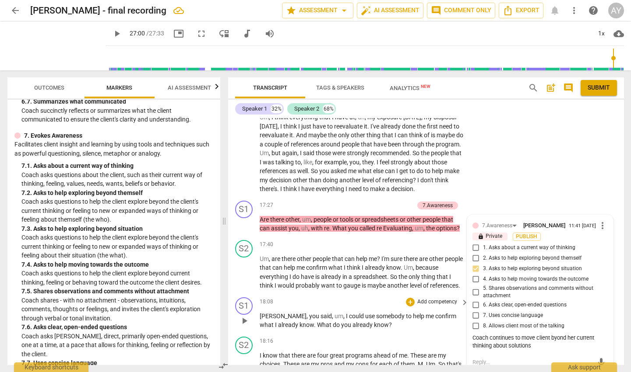
click at [357, 298] on div "18:08 + Add competency keyboard_arrow_right" at bounding box center [365, 303] width 210 height 10
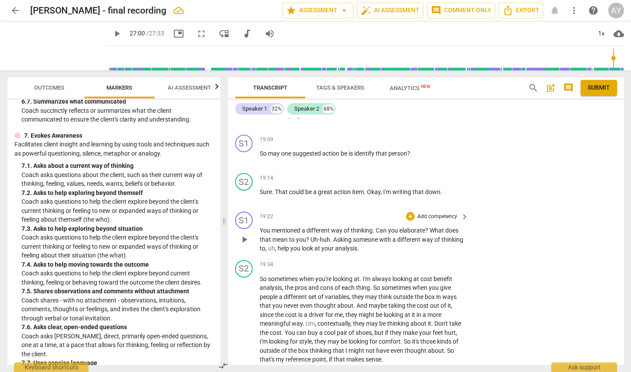
scroll to position [3928, 0]
click at [430, 212] on p "Add competency" at bounding box center [437, 216] width 42 height 8
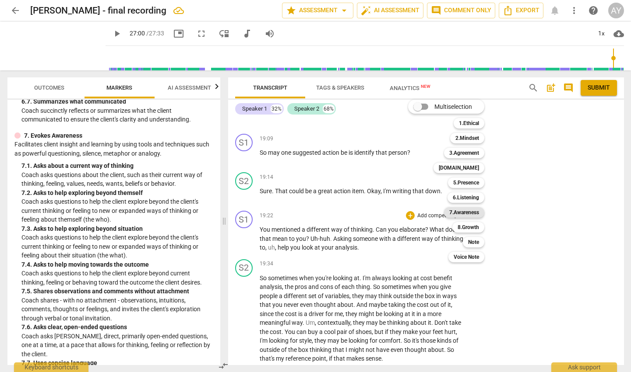
click at [460, 213] on b "7.Awareness" at bounding box center [464, 212] width 30 height 11
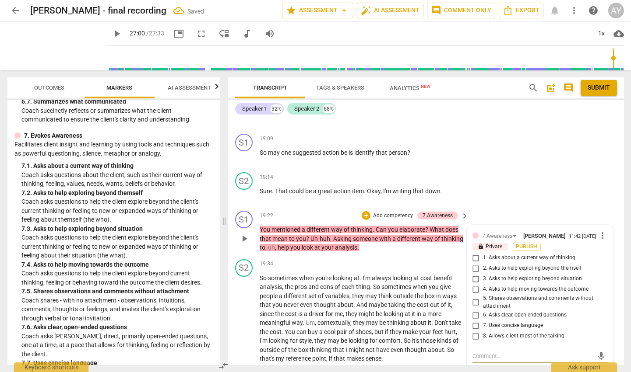
click at [474, 253] on input "1. Asks about a current way of thinking" at bounding box center [476, 258] width 14 height 11
checkbox input "true"
click at [506, 352] on textarea at bounding box center [532, 356] width 121 height 8
type textarea "D"
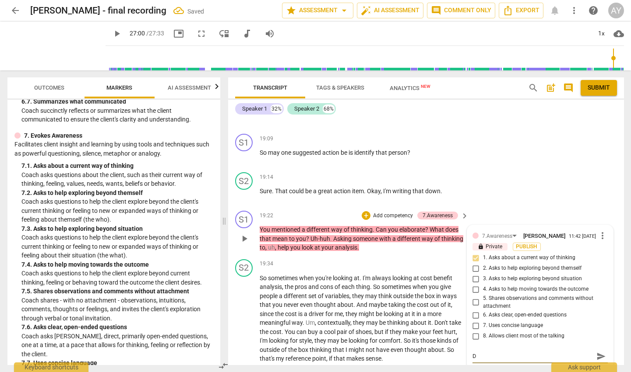
type textarea "Di"
type textarea "Dir"
type textarea "Dire"
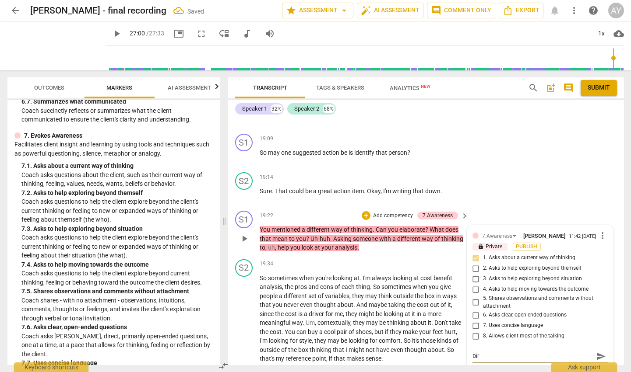
type textarea "Dire"
type textarea "Direc"
type textarea "Direct"
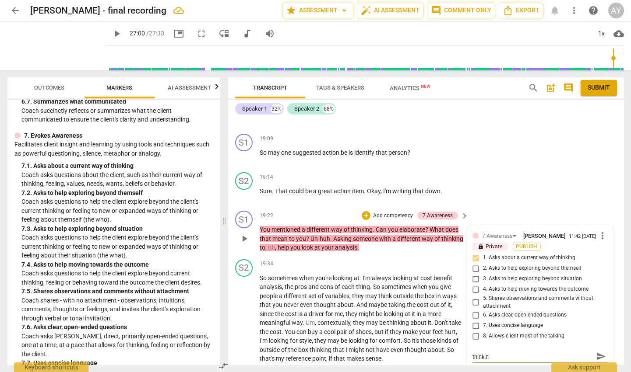
scroll to position [0, 0]
click at [596, 356] on span "send" at bounding box center [601, 361] width 10 height 10
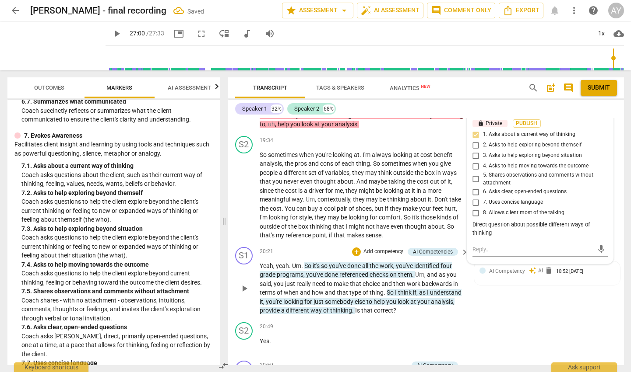
scroll to position [4051, 0]
click at [425, 276] on p "Yeah , yeah . Um . So it's so you've done all the work , you've identified four…" at bounding box center [362, 288] width 205 height 54
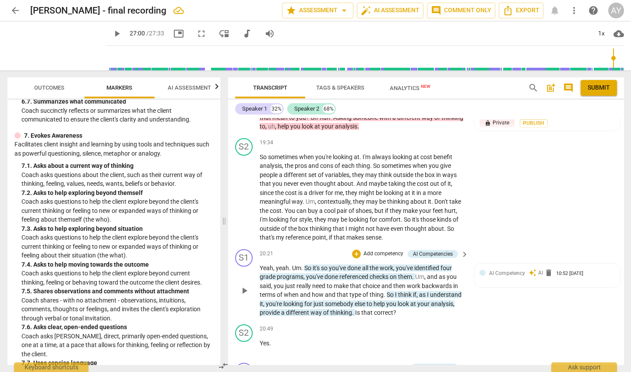
scroll to position [4048, 0]
click at [378, 251] on p "Add competency" at bounding box center [383, 255] width 42 height 8
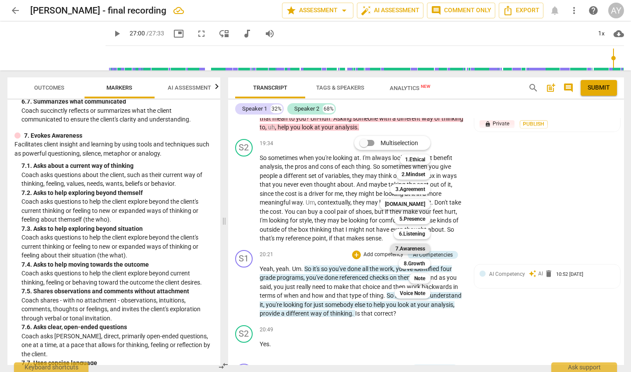
click at [404, 250] on b "7.Awareness" at bounding box center [410, 249] width 30 height 11
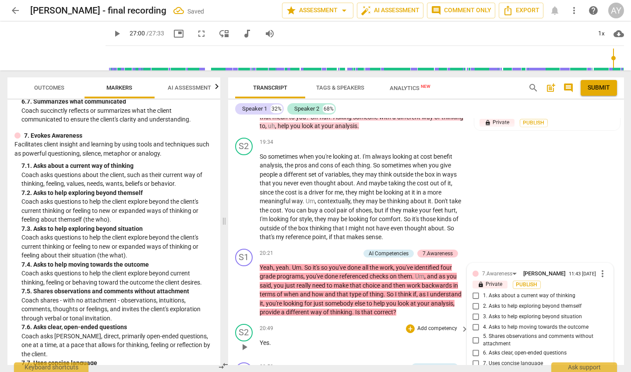
scroll to position [4049, 0]
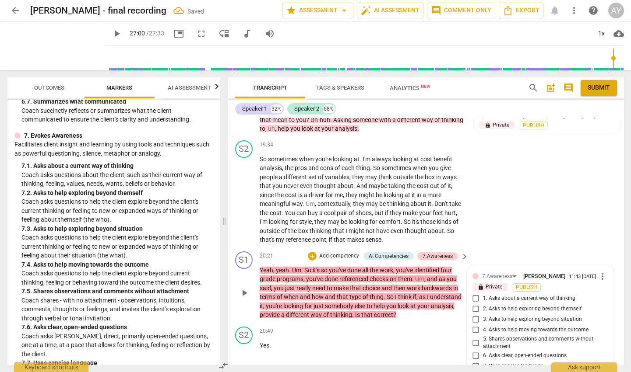
click at [474, 338] on input "5. Shares observations and comments without attachment" at bounding box center [476, 343] width 14 height 11
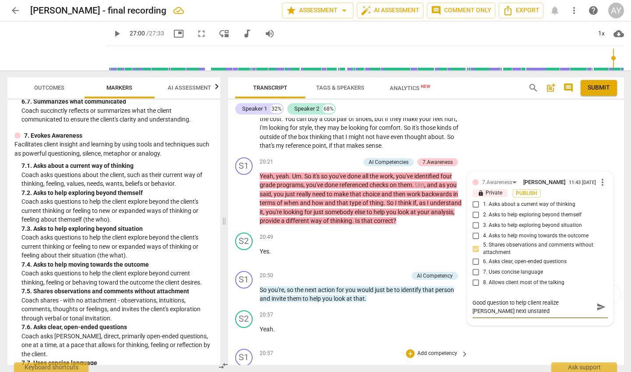
scroll to position [0, 0]
click at [597, 302] on span "send" at bounding box center [601, 307] width 10 height 10
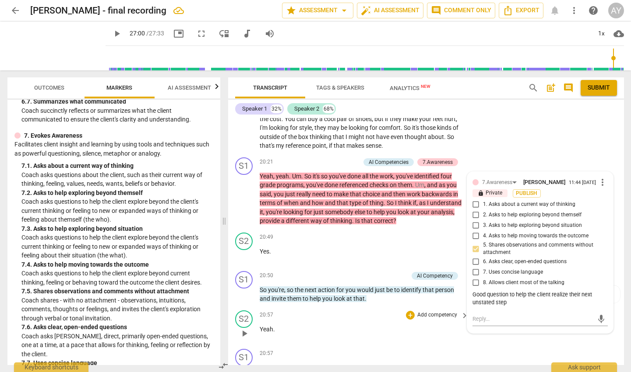
click at [444, 311] on div "20:57 + Add competency keyboard_arrow_right Yeah ." at bounding box center [365, 327] width 210 height 32
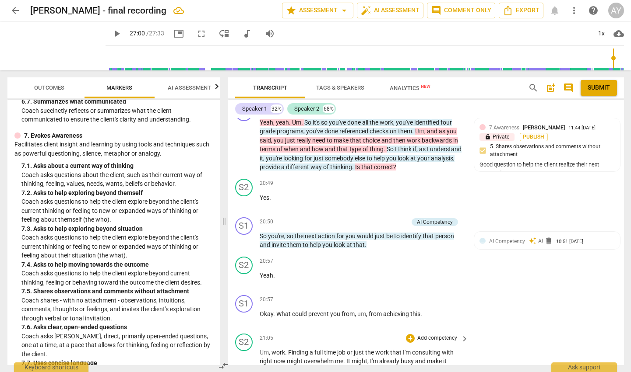
scroll to position [4196, 0]
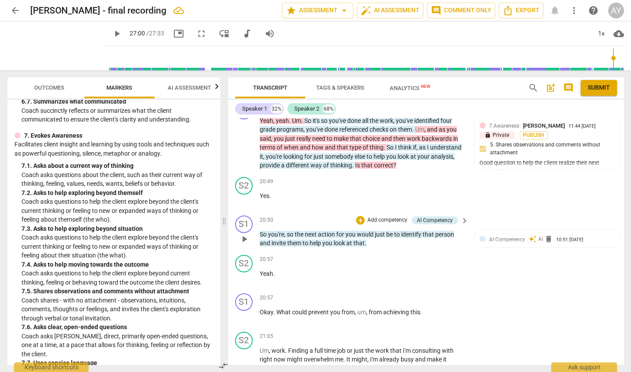
click at [374, 217] on p "Add competency" at bounding box center [387, 221] width 42 height 8
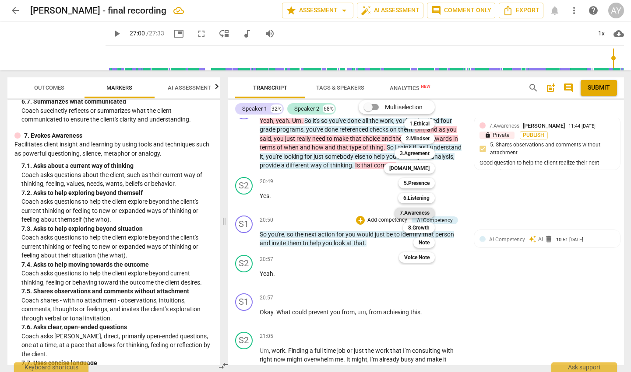
click at [414, 213] on b "7.Awareness" at bounding box center [415, 213] width 30 height 11
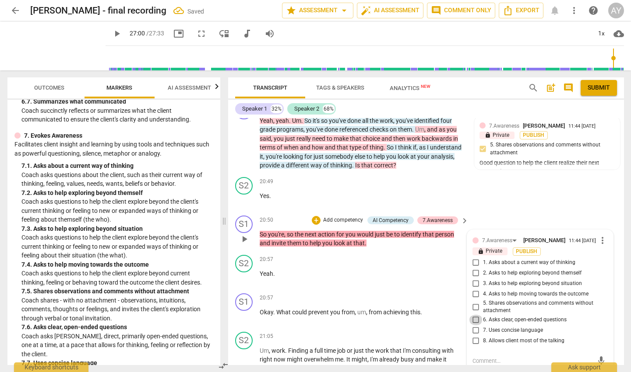
click at [475, 315] on input "6. Asks clear, open-ended questions" at bounding box center [476, 320] width 14 height 11
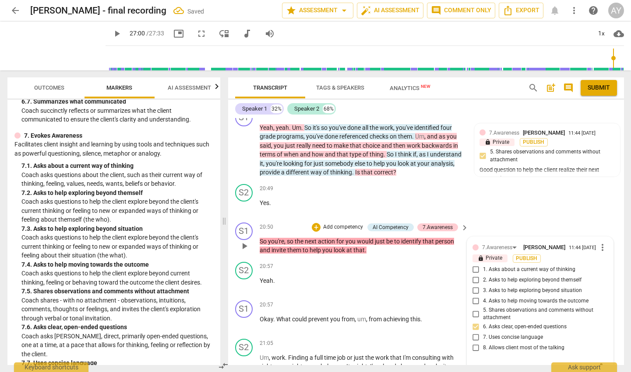
click at [496, 364] on textarea at bounding box center [532, 368] width 121 height 8
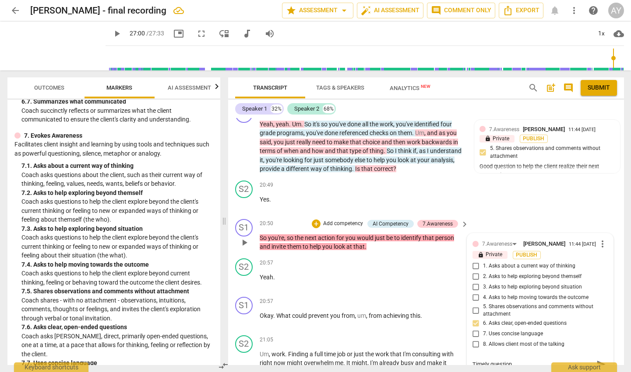
click at [597, 360] on span "send" at bounding box center [601, 365] width 10 height 10
click at [474, 329] on input "7. Uses concise language" at bounding box center [476, 334] width 14 height 11
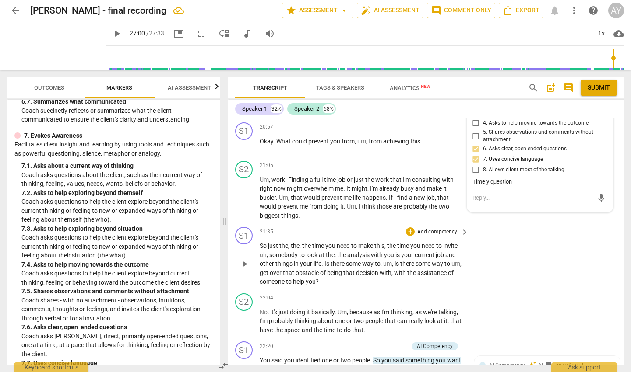
scroll to position [4370, 0]
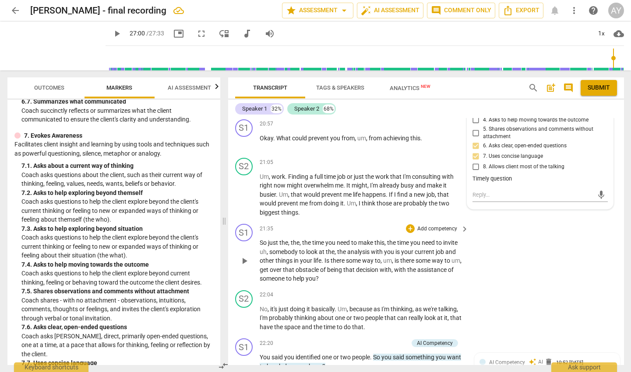
click at [436, 225] on p "Add competency" at bounding box center [437, 229] width 42 height 8
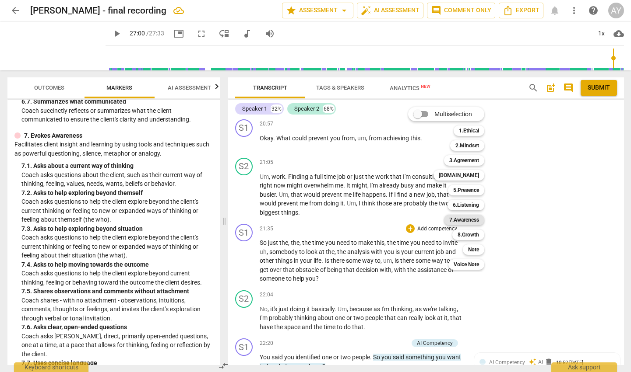
click at [464, 220] on b "7.Awareness" at bounding box center [464, 220] width 30 height 11
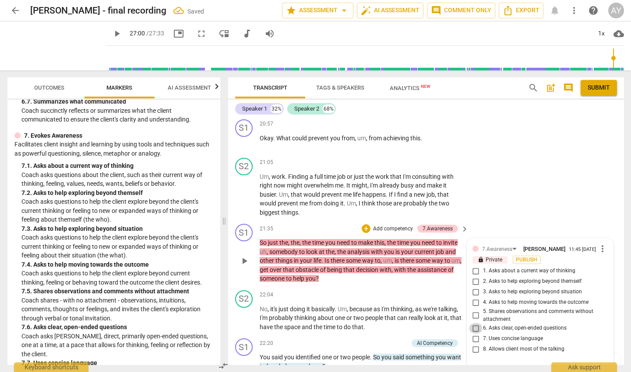
click at [474, 323] on input "6. Asks clear, open-ended questions" at bounding box center [476, 328] width 14 height 11
click at [476, 298] on input "4. Asks to help moving towards the outcome" at bounding box center [476, 303] width 14 height 11
click at [405, 241] on p "So just the , the , the time you need to make this , the time you need to invit…" at bounding box center [362, 261] width 205 height 45
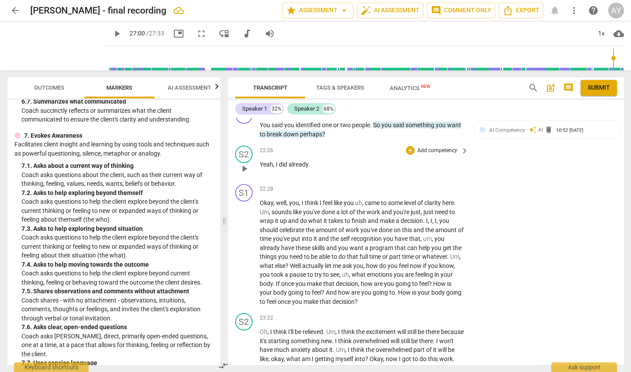
scroll to position [4604, 0]
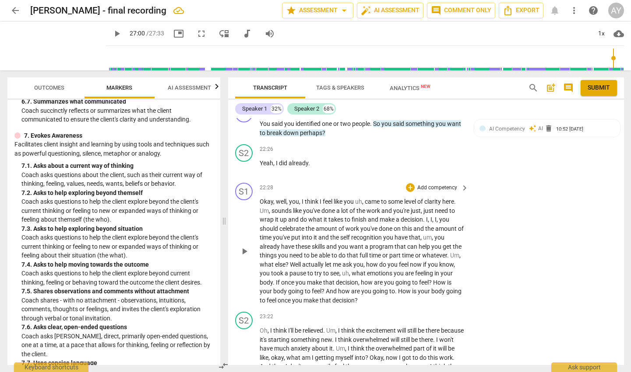
click at [431, 184] on p "Add competency" at bounding box center [437, 188] width 42 height 8
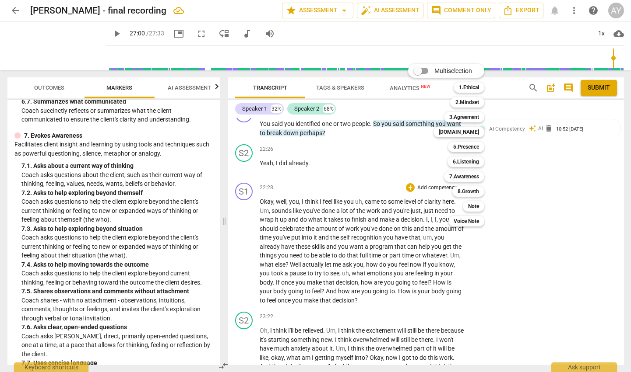
click at [205, 239] on div at bounding box center [315, 186] width 631 height 372
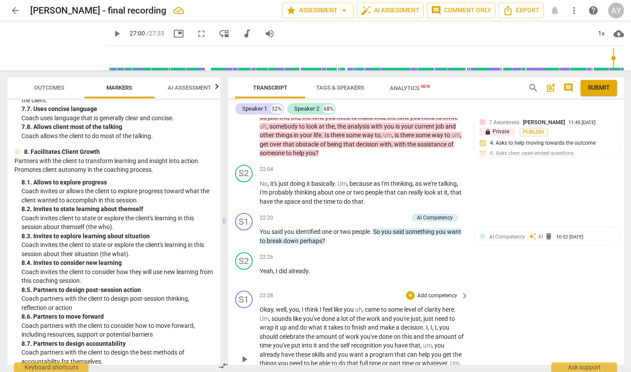
scroll to position [4494, 0]
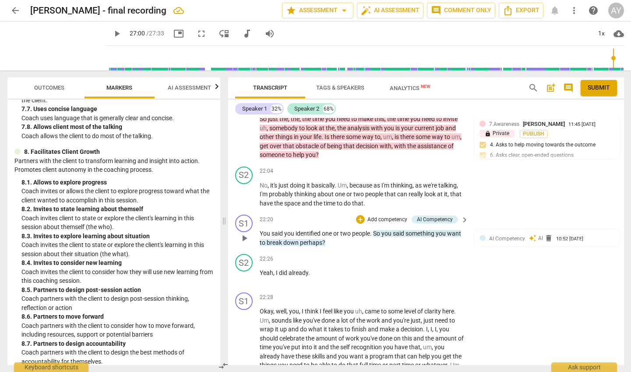
click at [370, 216] on p "Add competency" at bounding box center [387, 220] width 42 height 8
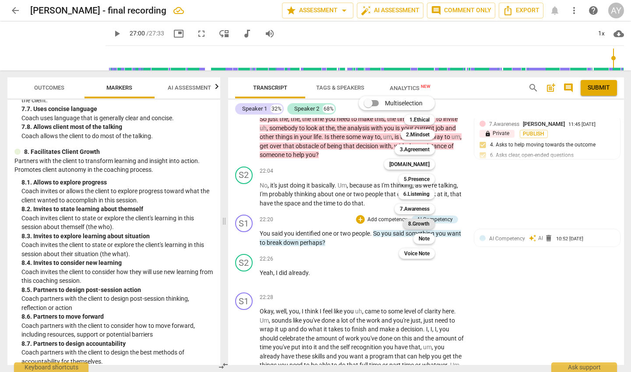
click at [420, 223] on b "8.Growth" at bounding box center [418, 224] width 21 height 11
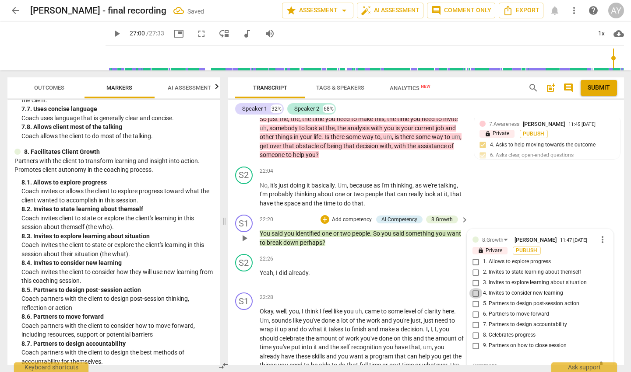
click at [473, 288] on input "4. Invites to consider new learning" at bounding box center [476, 293] width 14 height 11
click at [474, 299] on input "5. Partners to design post-session action" at bounding box center [476, 304] width 14 height 11
click at [348, 211] on div "S1 play_arrow pause 22:20 + Add competency AI Competency 8.Growth keyboard_arro…" at bounding box center [426, 230] width 396 height 39
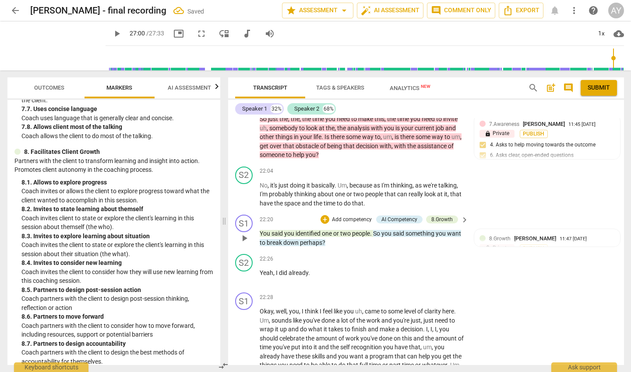
click at [345, 230] on span "two" at bounding box center [346, 233] width 12 height 7
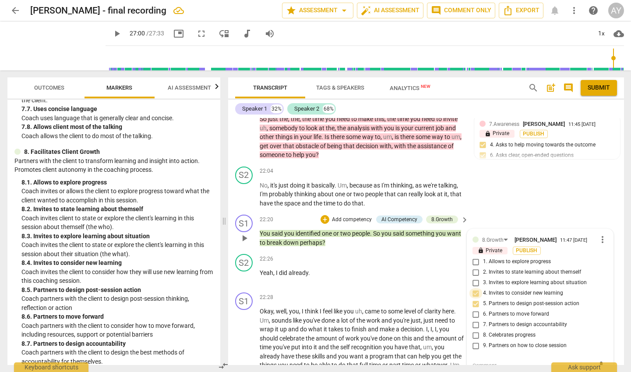
click at [473, 288] on input "4. Invites to consider new learning" at bounding box center [476, 293] width 14 height 11
click at [474, 288] on input "4. Invites to consider new learning" at bounding box center [476, 293] width 14 height 11
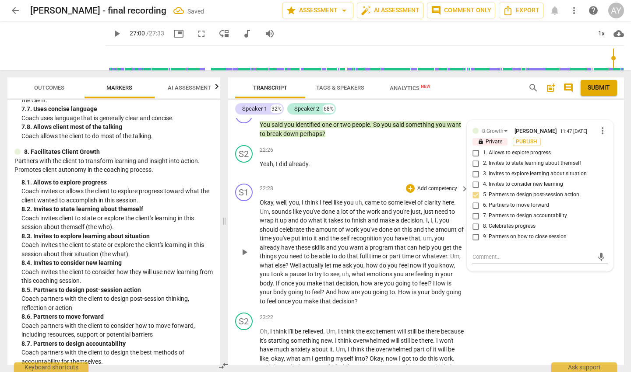
scroll to position [4604, 0]
click at [386, 262] on span "do" at bounding box center [383, 265] width 8 height 7
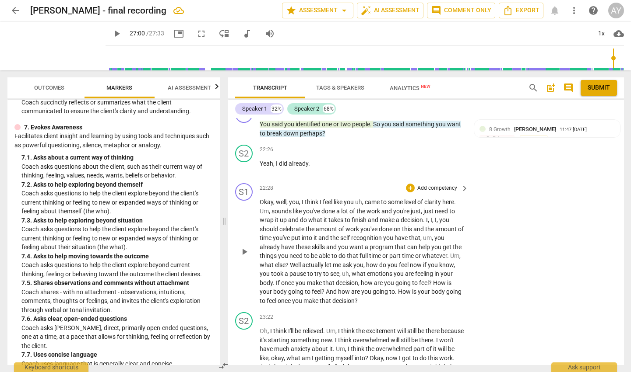
scroll to position [4606, 0]
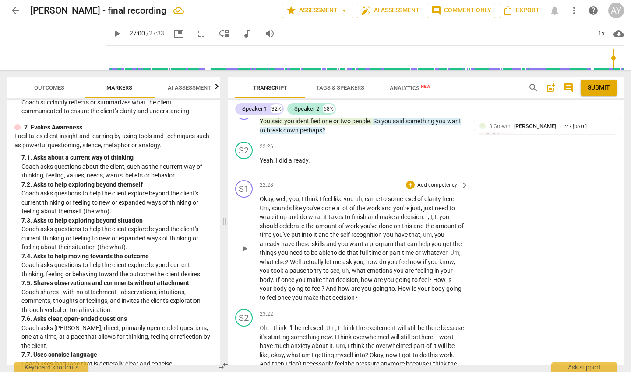
click at [430, 182] on p "Add competency" at bounding box center [437, 186] width 42 height 8
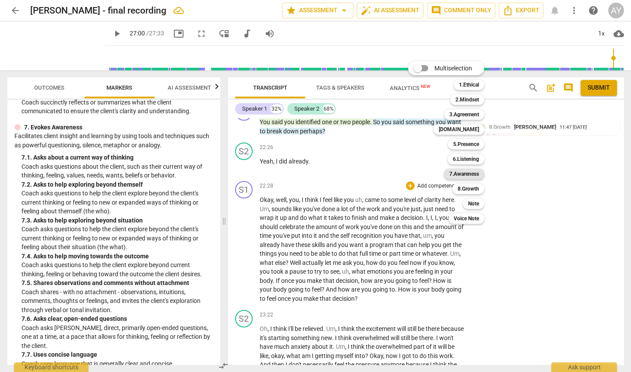
click at [463, 174] on b "7.Awareness" at bounding box center [464, 174] width 30 height 11
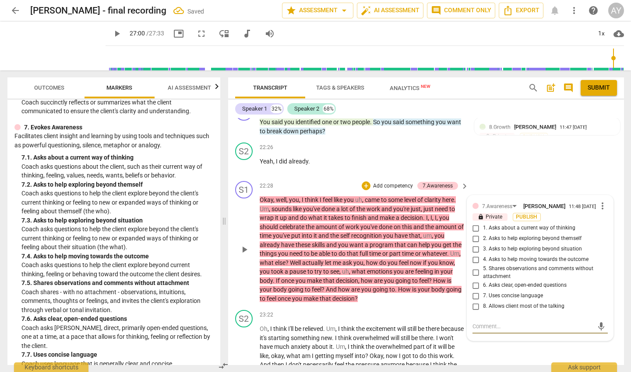
click at [475, 268] on input "5. Shares observations and comments without attachment" at bounding box center [476, 273] width 14 height 11
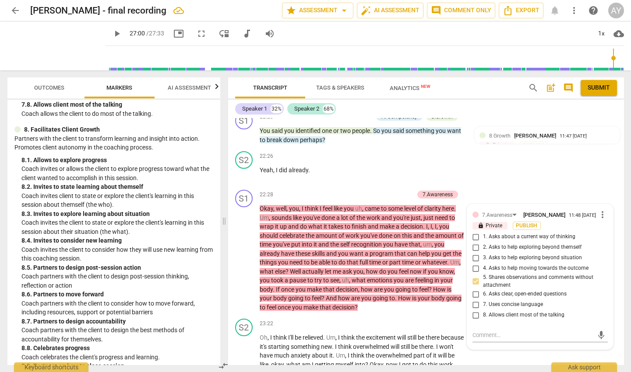
scroll to position [1077, 0]
click at [512, 211] on div "7.Awareness" at bounding box center [501, 214] width 38 height 7
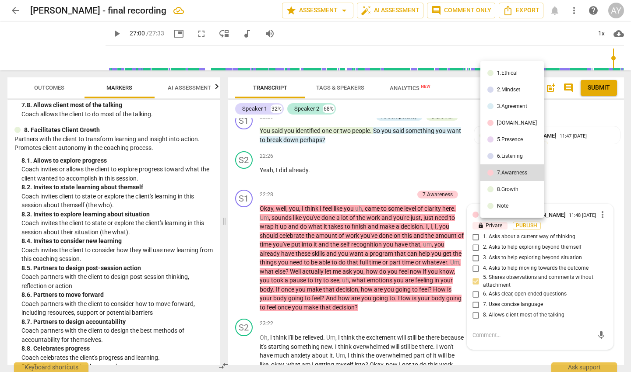
click at [510, 187] on div "8.Growth" at bounding box center [507, 189] width 21 height 5
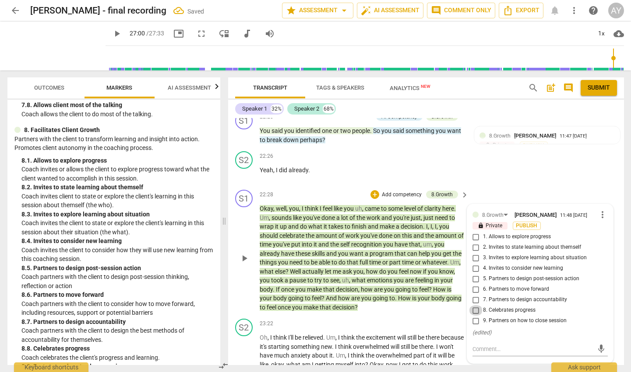
click at [475, 305] on input "8. Celebrates progress" at bounding box center [476, 310] width 14 height 11
click at [474, 253] on input "3. Invites to explore learning about situation" at bounding box center [476, 258] width 14 height 11
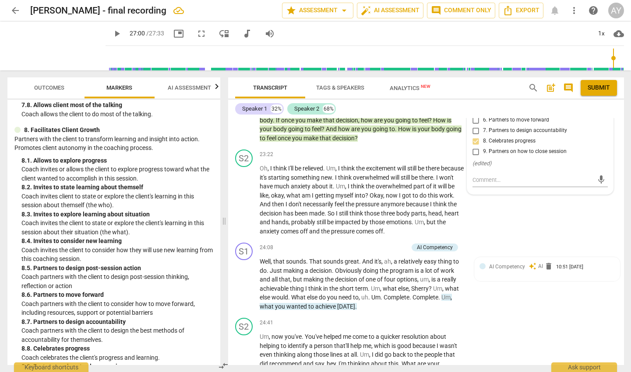
scroll to position [4773, 0]
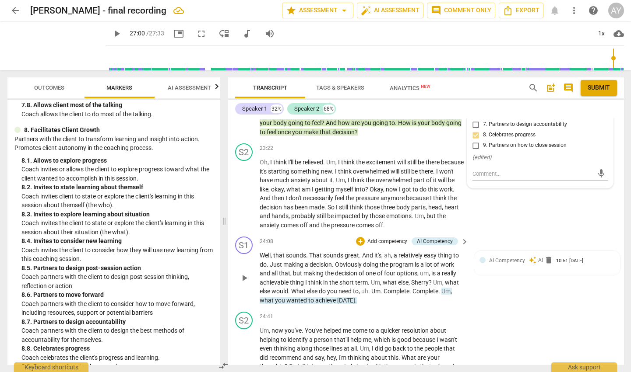
click at [383, 238] on p "Add competency" at bounding box center [387, 242] width 42 height 8
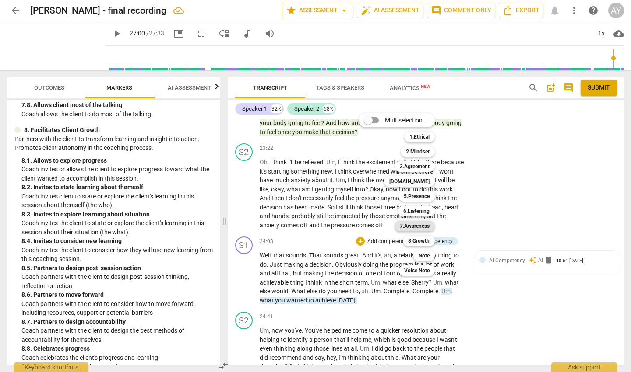
click at [420, 227] on b "7.Awareness" at bounding box center [415, 226] width 30 height 11
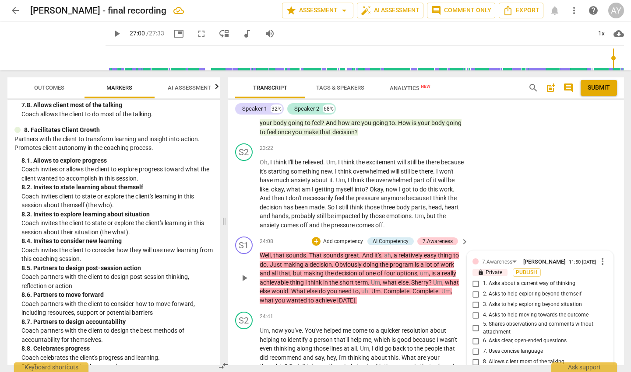
click at [428, 256] on p "Well , that sounds . That sounds great . And it's , ah , a relatively easy thin…" at bounding box center [362, 278] width 205 height 54
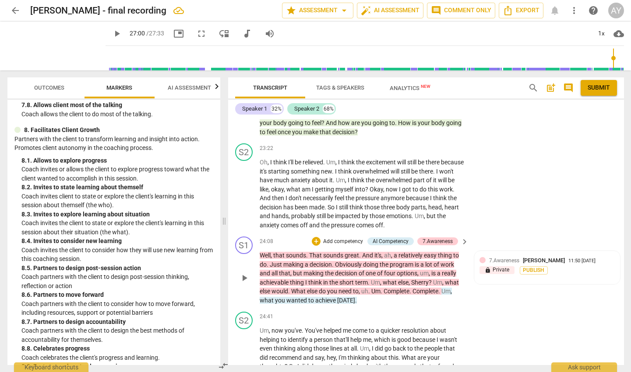
click at [339, 238] on p "Add competency" at bounding box center [343, 242] width 42 height 8
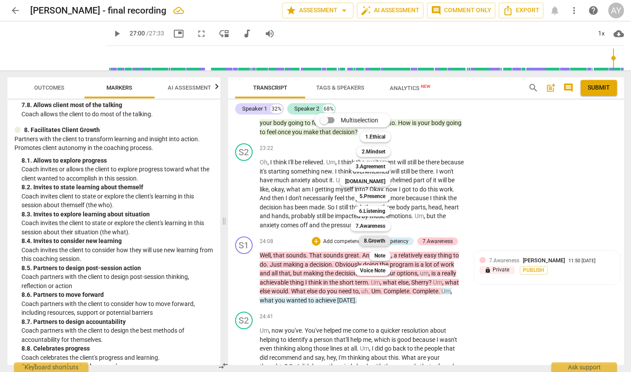
click at [373, 241] on b "8.Growth" at bounding box center [374, 241] width 21 height 11
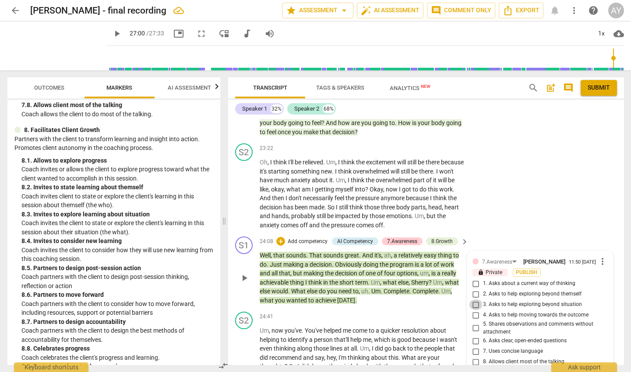
click at [474, 300] on input "3. Asks to help exploring beyond situation" at bounding box center [476, 305] width 14 height 11
click at [474, 310] on input "4. Asks to help moving towards the outcome" at bounding box center [476, 315] width 14 height 11
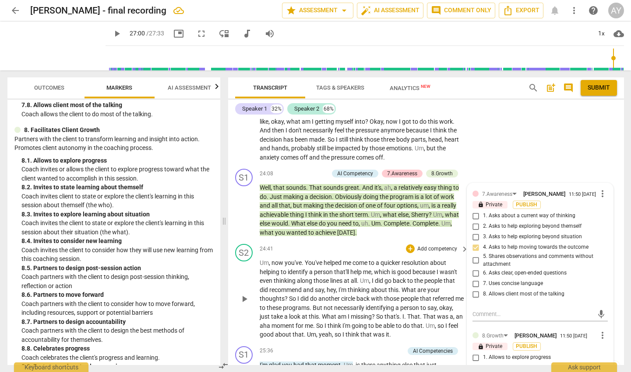
scroll to position [4845, 0]
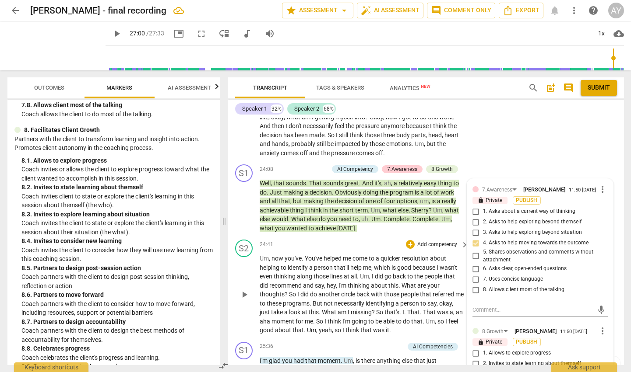
click at [389, 291] on span "those" at bounding box center [392, 294] width 17 height 7
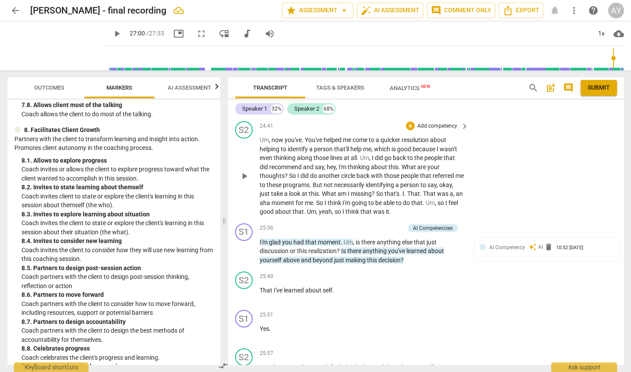
scroll to position [4966, 0]
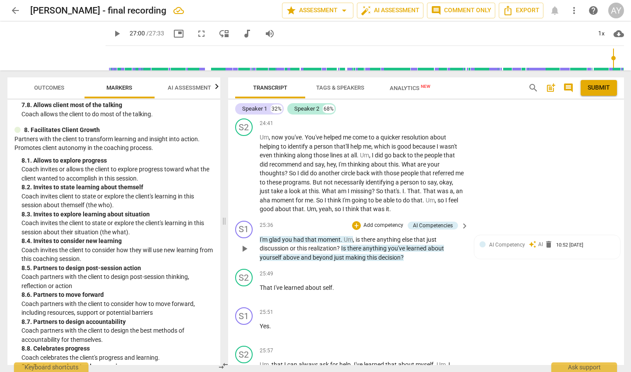
click at [376, 222] on p "Add competency" at bounding box center [383, 226] width 42 height 8
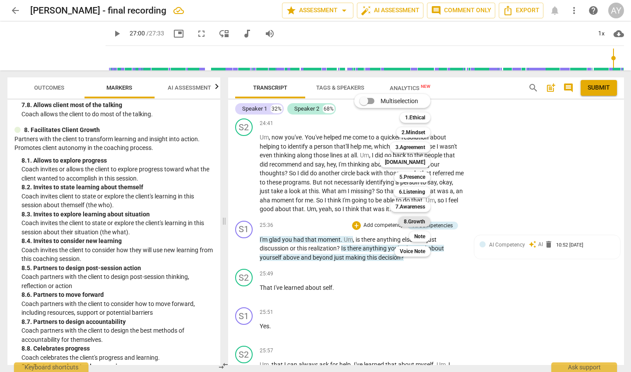
click at [413, 222] on b "8.Growth" at bounding box center [414, 222] width 21 height 11
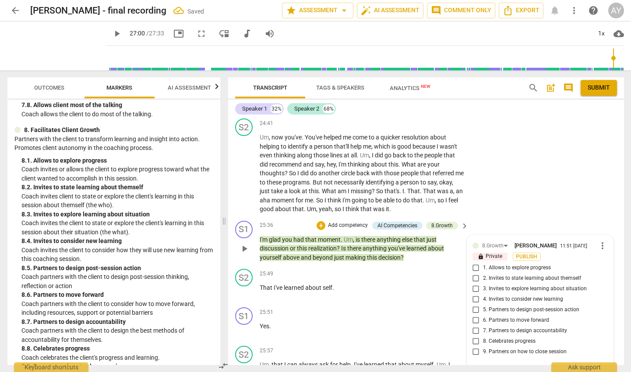
click at [474, 284] on input "3. Invites to explore learning about situation" at bounding box center [476, 289] width 14 height 11
click at [475, 295] on input "4. Invites to consider new learning" at bounding box center [476, 300] width 14 height 11
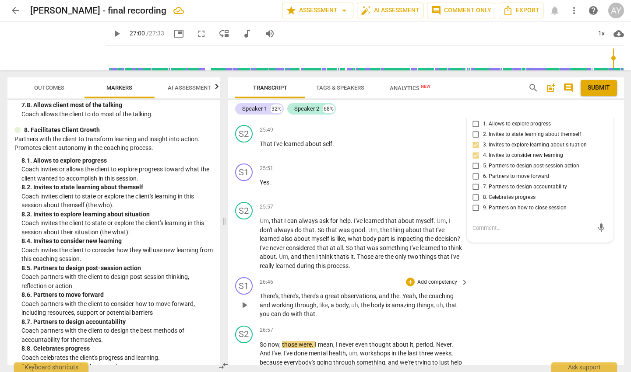
scroll to position [5131, 0]
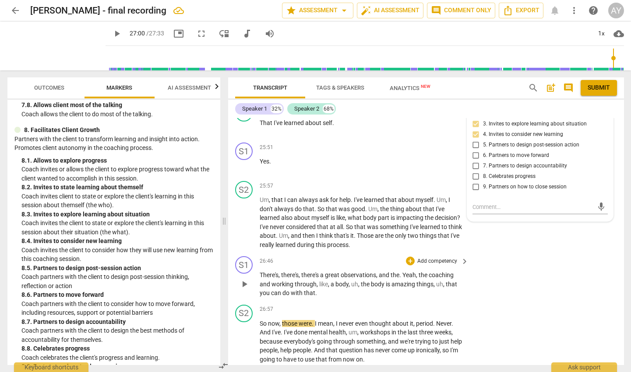
click at [427, 258] on p "Add competency" at bounding box center [437, 262] width 42 height 8
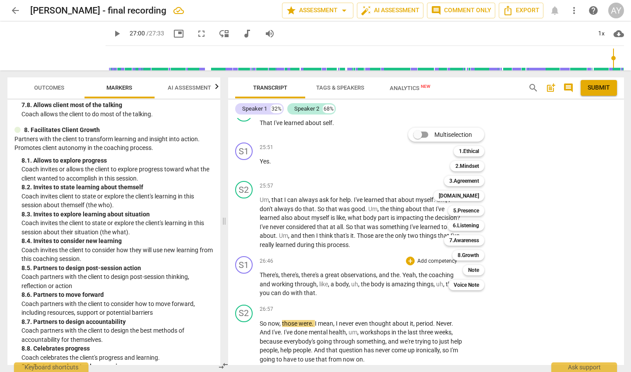
click at [118, 217] on div at bounding box center [315, 186] width 631 height 372
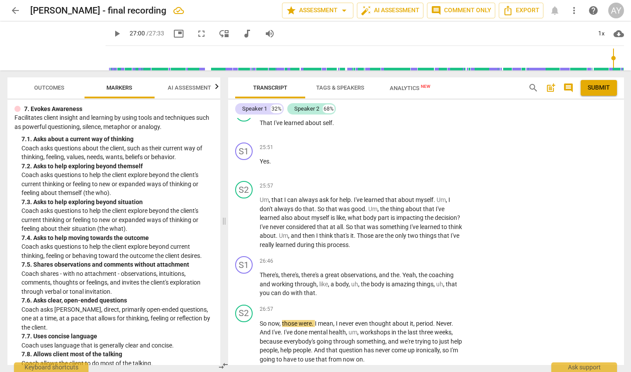
scroll to position [821, 0]
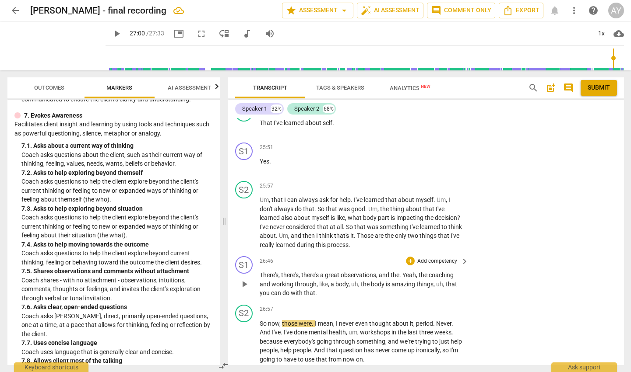
click at [434, 258] on p "Add competency" at bounding box center [437, 262] width 42 height 8
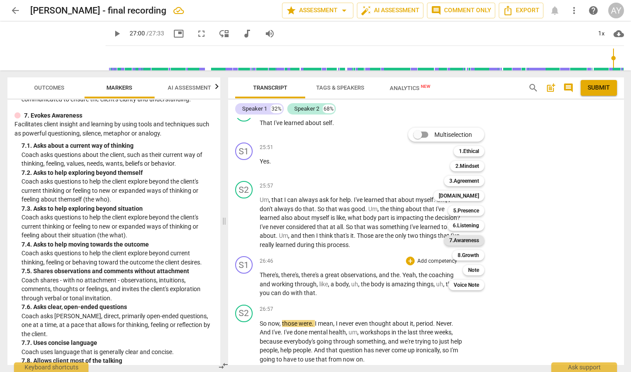
click at [468, 240] on b "7.Awareness" at bounding box center [464, 240] width 30 height 11
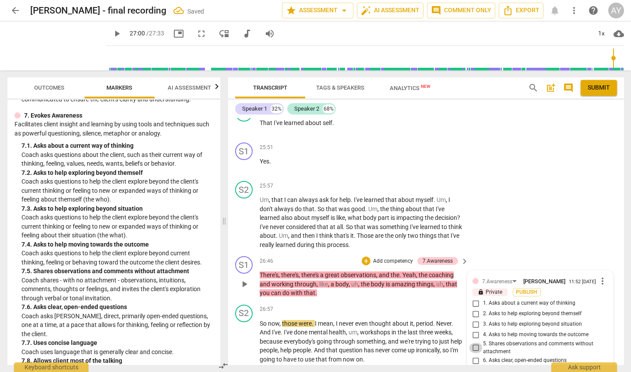
click at [474, 343] on input "5. Shares observations and comments without attachment" at bounding box center [476, 348] width 14 height 11
click at [386, 305] on div "26:57 + Add competency keyboard_arrow_right" at bounding box center [365, 310] width 210 height 10
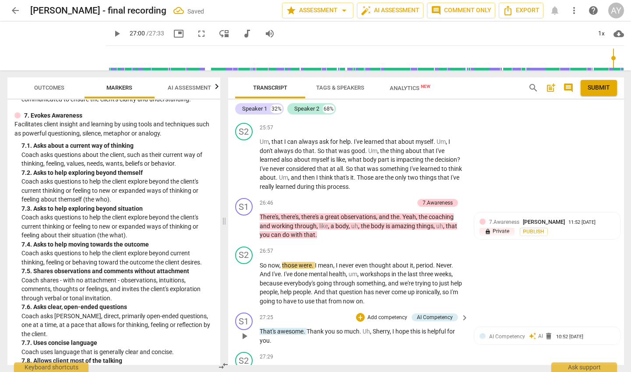
scroll to position [0, 0]
click at [376, 314] on p "Add competency" at bounding box center [387, 318] width 42 height 8
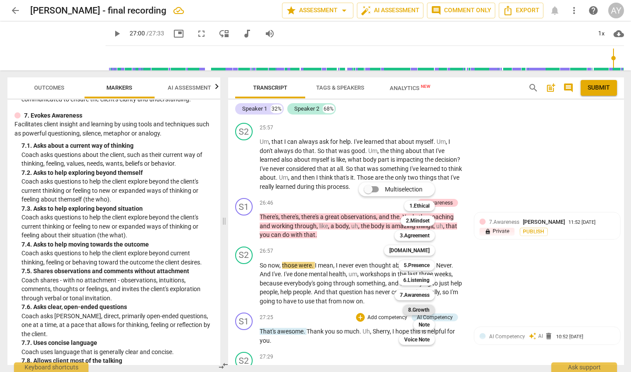
click at [422, 309] on b "8.Growth" at bounding box center [418, 310] width 21 height 11
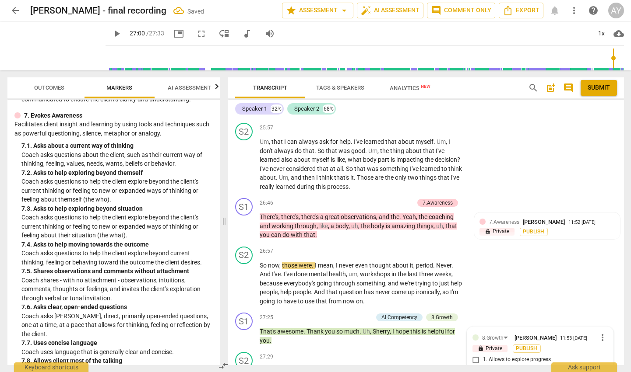
scroll to position [5249, 0]
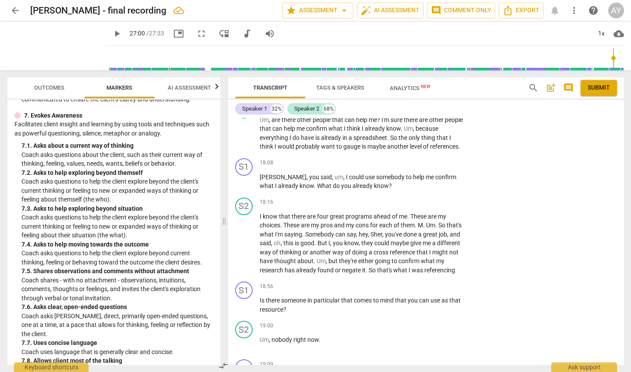
scroll to position [3701, 0]
click at [428, 284] on p "Add competency" at bounding box center [437, 288] width 42 height 8
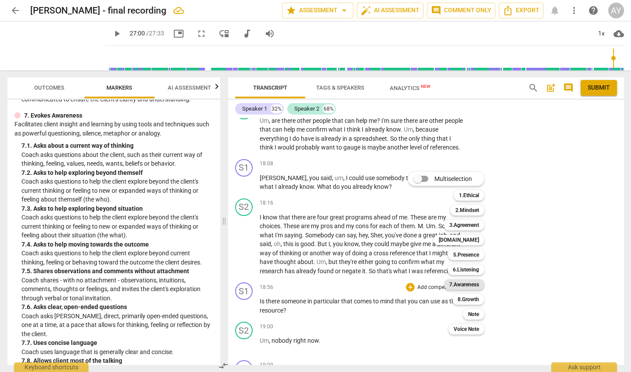
click at [459, 285] on b "7.Awareness" at bounding box center [464, 285] width 30 height 11
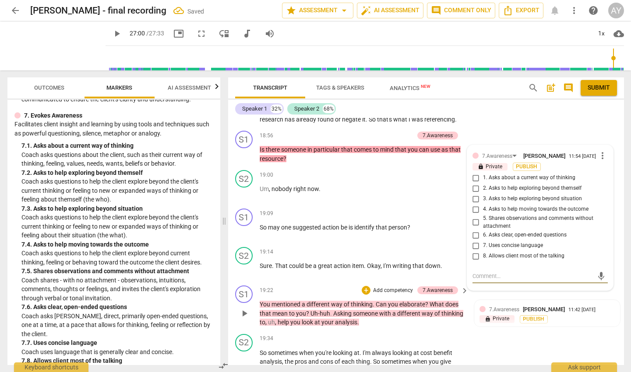
scroll to position [3852, 0]
click at [473, 231] on input "6. Asks clear, open-ended questions" at bounding box center [476, 236] width 14 height 11
click at [474, 241] on input "7. Uses concise language" at bounding box center [476, 246] width 14 height 11
click at [474, 252] on input "8. Allows client most of the talking" at bounding box center [476, 257] width 14 height 11
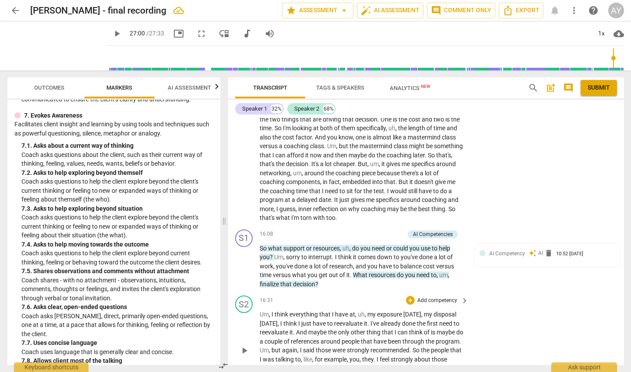
scroll to position [3363, 0]
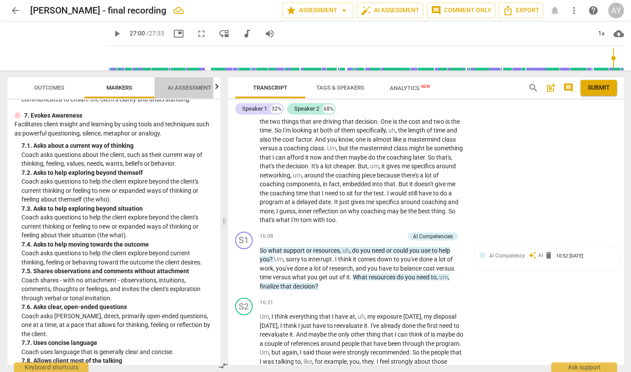
click at [190, 89] on span "AI Assessment" at bounding box center [189, 87] width 43 height 7
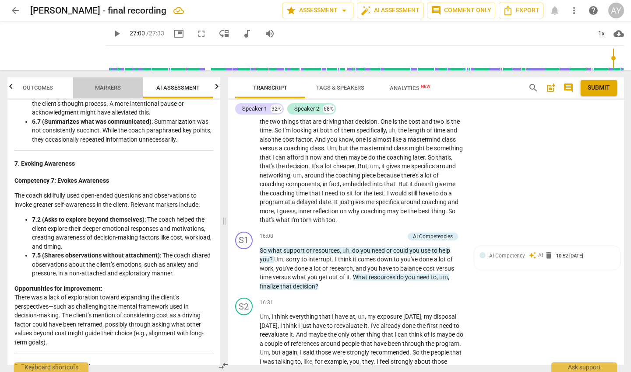
scroll to position [0, 12]
click at [110, 89] on span "Markers" at bounding box center [108, 87] width 26 height 7
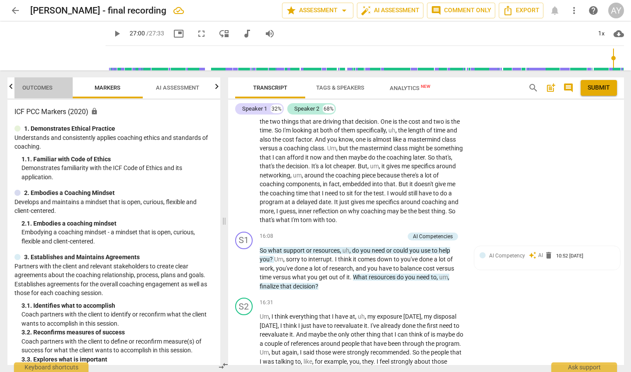
click at [41, 88] on span "Outcomes" at bounding box center [37, 87] width 30 height 7
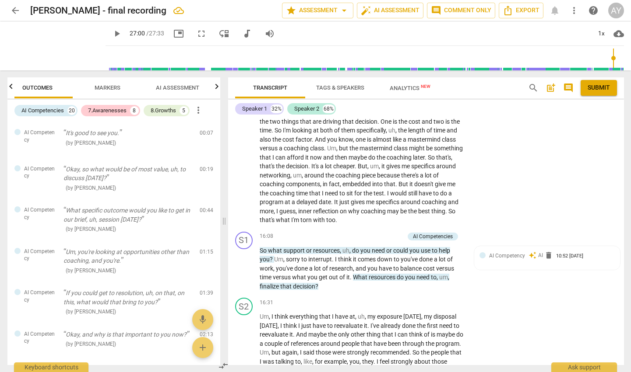
scroll to position [0, 0]
click at [110, 109] on div "7.Awarenesses" at bounding box center [107, 110] width 39 height 9
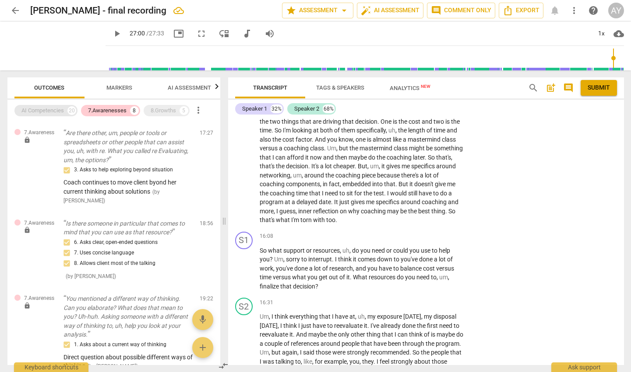
click at [44, 110] on div "AI Competencies" at bounding box center [42, 110] width 42 height 9
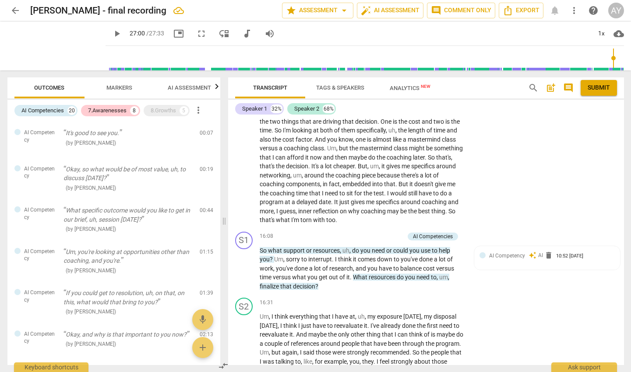
click at [183, 87] on span "AI Assessment" at bounding box center [189, 87] width 43 height 7
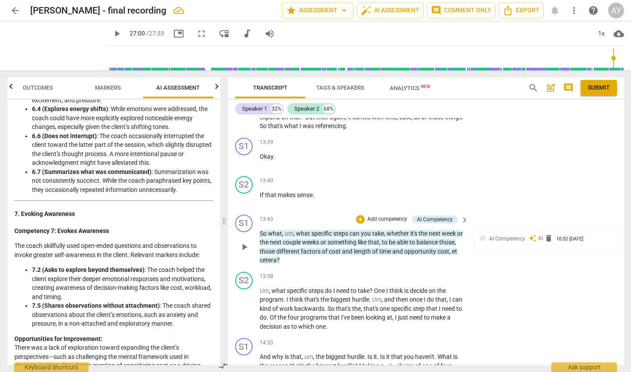
scroll to position [3052, 0]
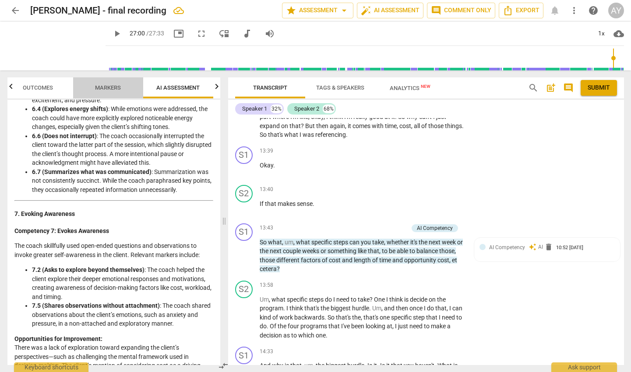
click at [111, 91] on span "Markers" at bounding box center [107, 88] width 47 height 12
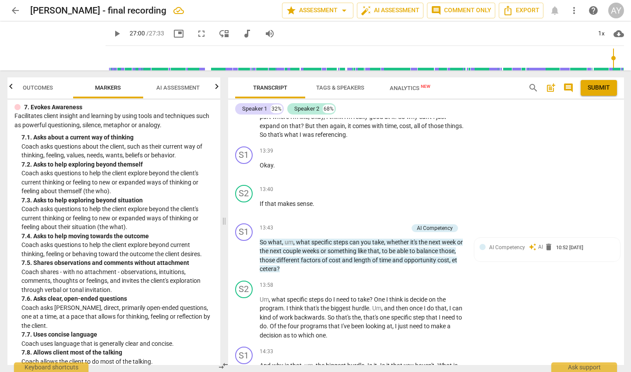
scroll to position [833, 0]
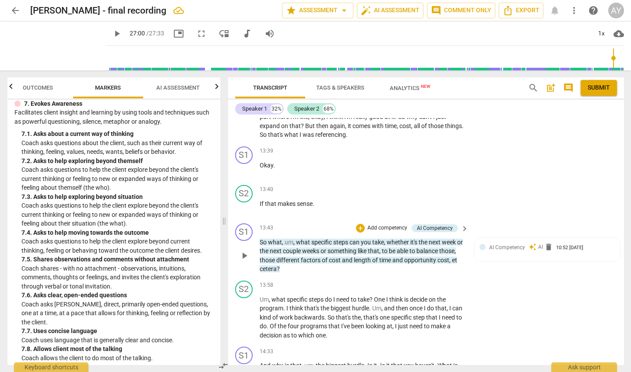
click at [382, 225] on p "Add competency" at bounding box center [387, 229] width 42 height 8
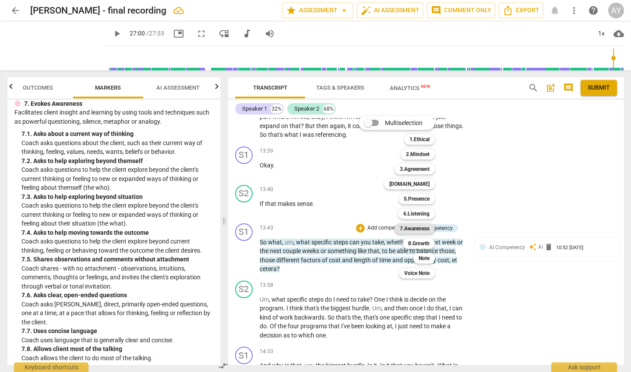
click at [414, 229] on b "7.Awareness" at bounding box center [415, 229] width 30 height 11
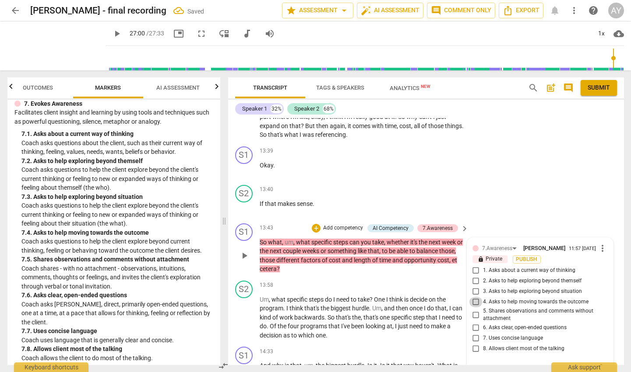
click at [474, 297] on input "4. Asks to help moving towards the outcome" at bounding box center [476, 302] width 14 height 11
click at [364, 242] on p "So what , um , what specific steps can you take , whether it's the next week or…" at bounding box center [362, 256] width 205 height 36
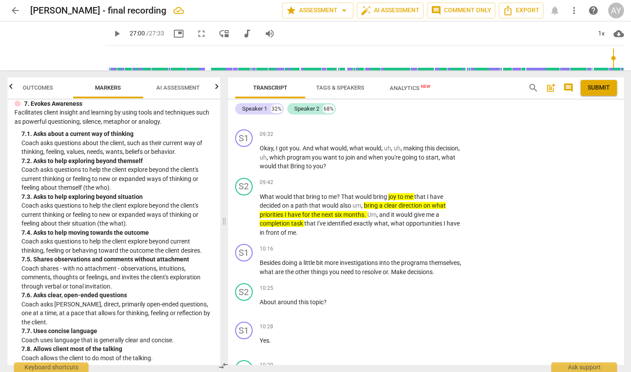
scroll to position [2248, 0]
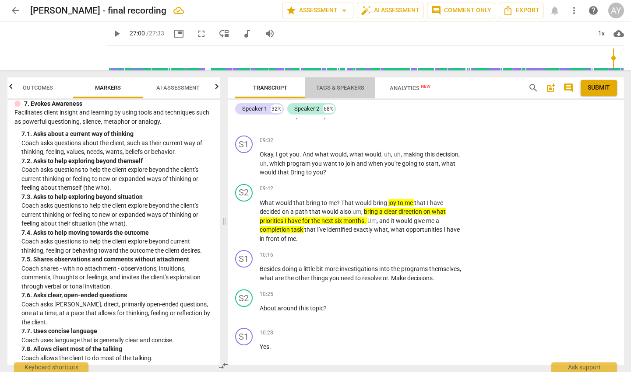
click at [342, 88] on span "Tags & Speakers" at bounding box center [340, 87] width 48 height 7
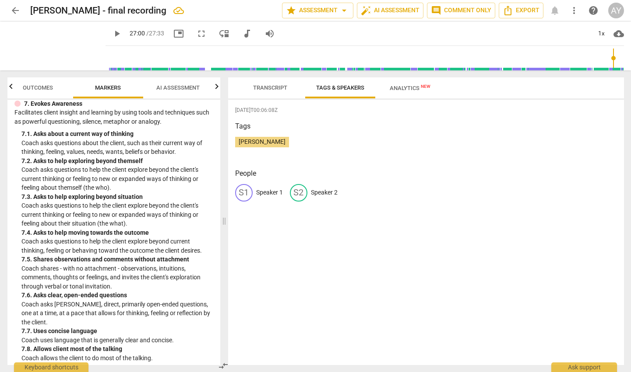
click at [277, 88] on span "Transcript" at bounding box center [270, 87] width 34 height 7
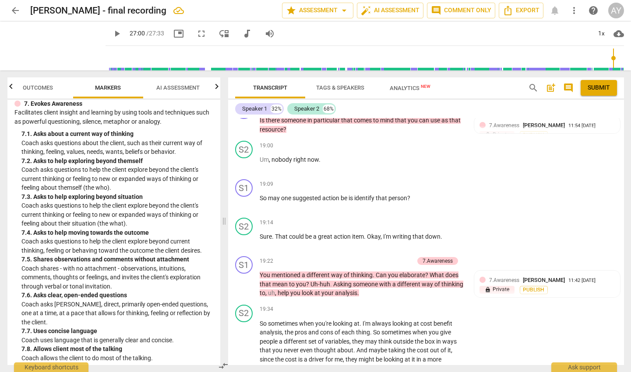
scroll to position [4019, 0]
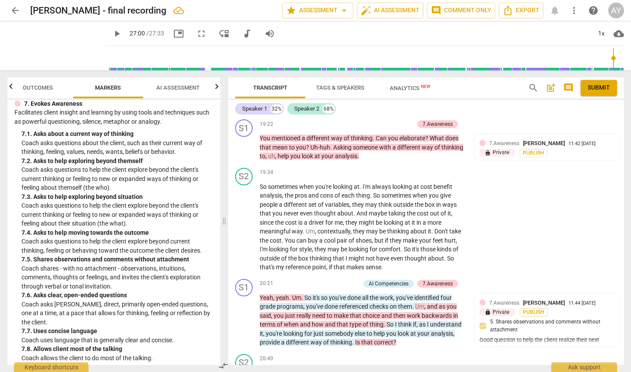
click at [173, 90] on span "AI Assessment" at bounding box center [177, 87] width 43 height 7
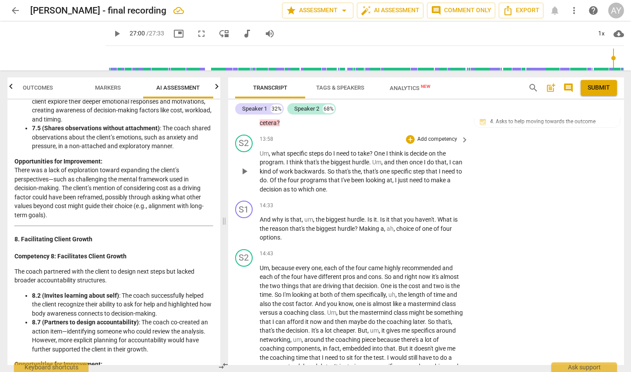
scroll to position [0, 0]
click at [405, 88] on span "Analytics New" at bounding box center [410, 88] width 41 height 7
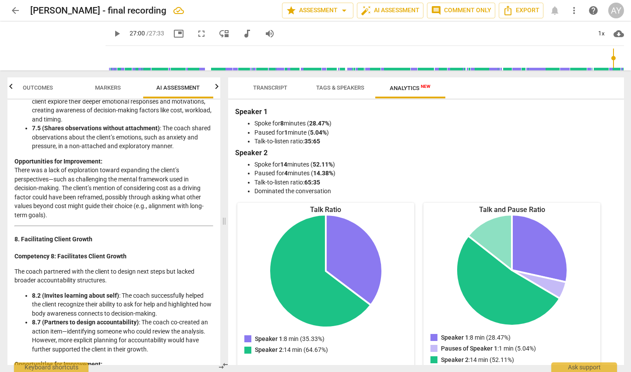
click at [349, 88] on span "Tags & Speakers" at bounding box center [340, 87] width 48 height 7
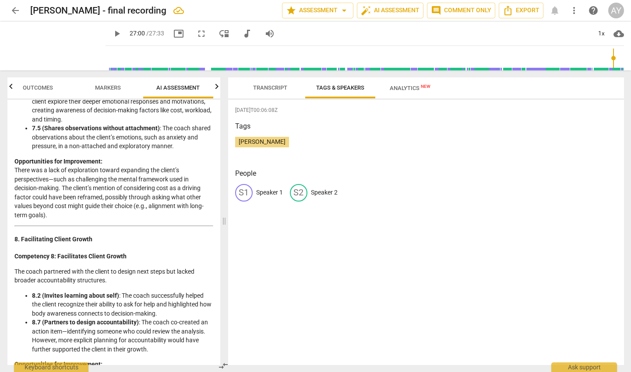
click at [275, 87] on span "Transcript" at bounding box center [270, 87] width 34 height 7
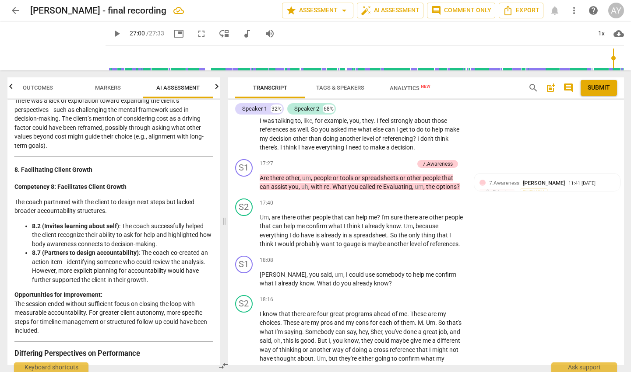
scroll to position [1410, 0]
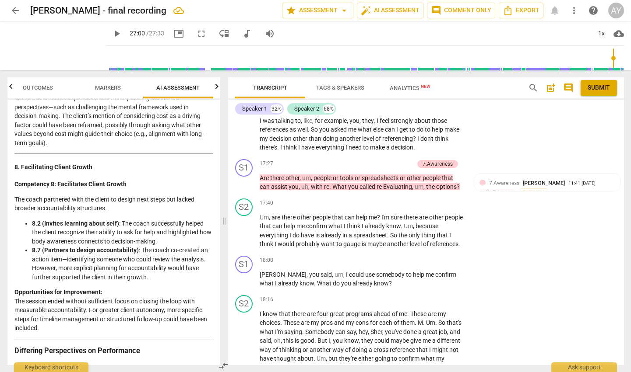
click at [103, 87] on span "Markers" at bounding box center [108, 87] width 26 height 7
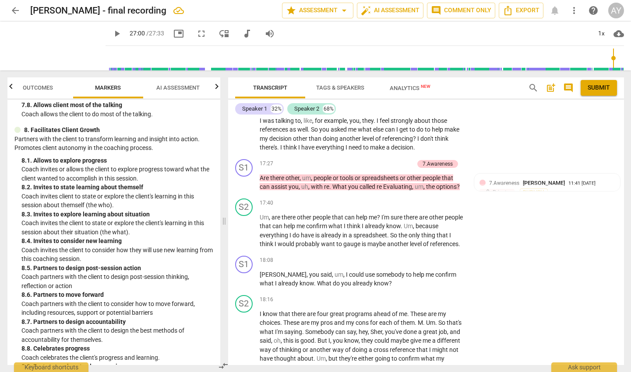
scroll to position [0, 0]
click at [379, 160] on p "Add competency" at bounding box center [393, 164] width 42 height 8
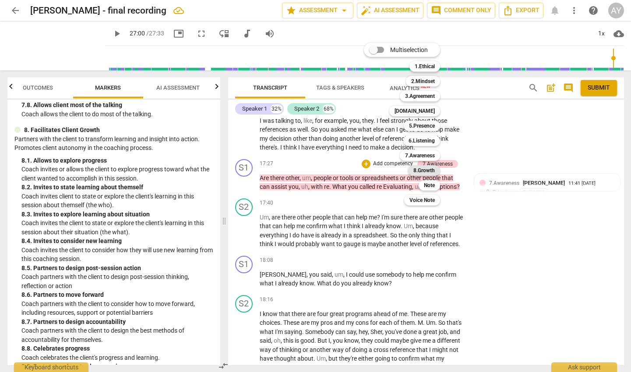
click at [426, 171] on b "8.Growth" at bounding box center [423, 170] width 21 height 11
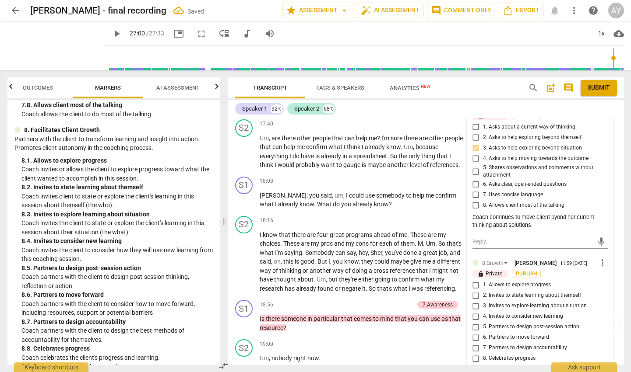
scroll to position [3684, 0]
click at [475, 311] on input "4. Invites to consider new learning" at bounding box center [476, 316] width 14 height 11
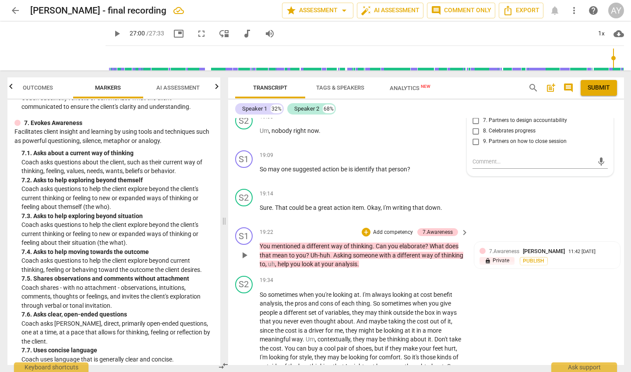
scroll to position [3912, 0]
click at [387, 228] on p "Add competency" at bounding box center [393, 232] width 42 height 8
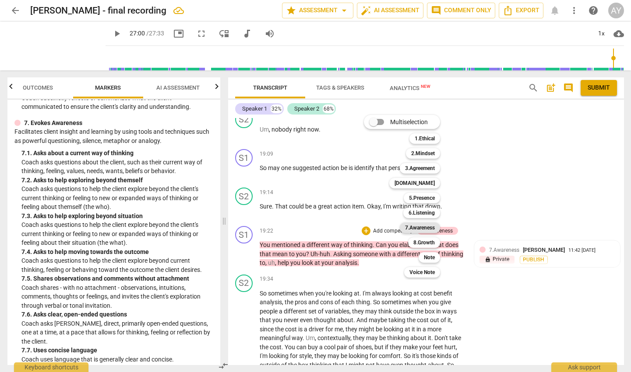
click at [421, 228] on b "7.Awareness" at bounding box center [420, 228] width 30 height 11
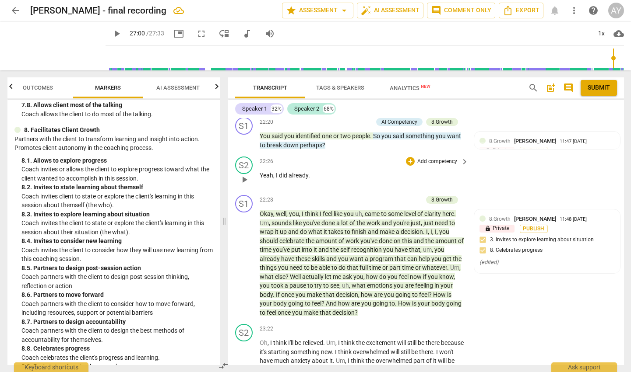
scroll to position [4593, 0]
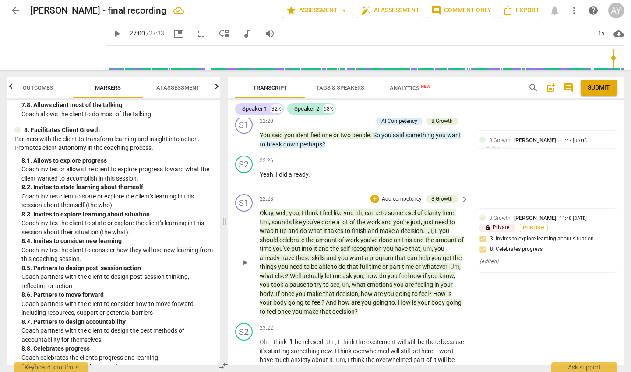
click at [398, 196] on p "Add competency" at bounding box center [402, 200] width 42 height 8
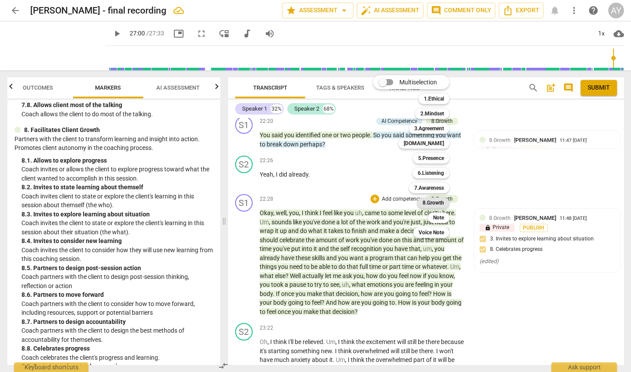
click at [432, 203] on b "8.Growth" at bounding box center [432, 203] width 21 height 11
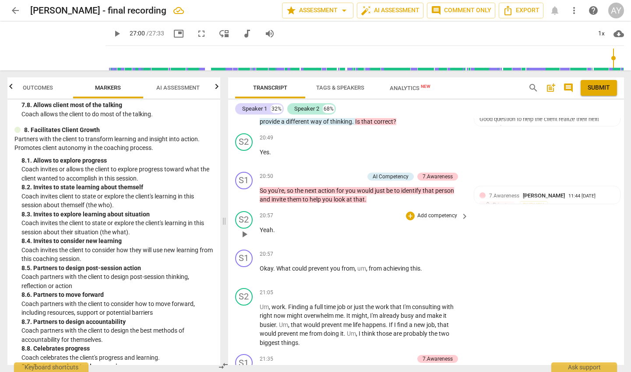
scroll to position [0, 0]
click at [599, 90] on span "Submit" at bounding box center [598, 88] width 22 height 9
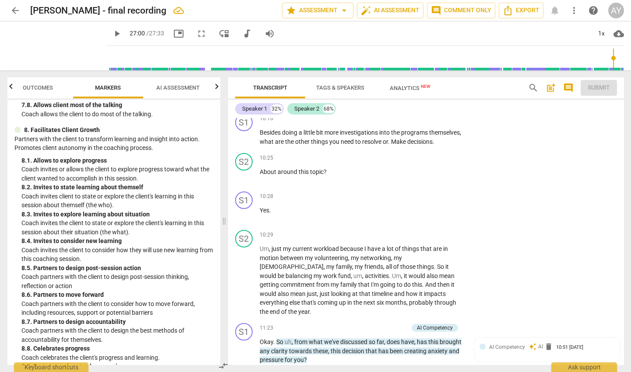
scroll to position [2381, 0]
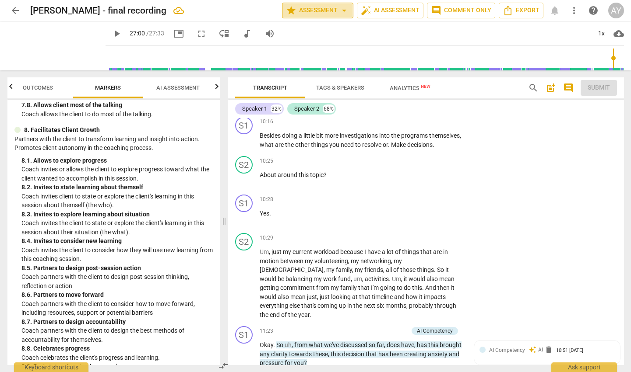
click at [330, 11] on span "star Assessment arrow_drop_down" at bounding box center [317, 10] width 63 height 11
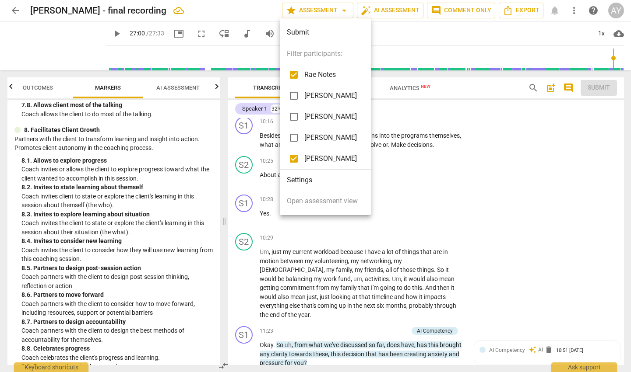
click at [400, 141] on div at bounding box center [315, 186] width 631 height 372
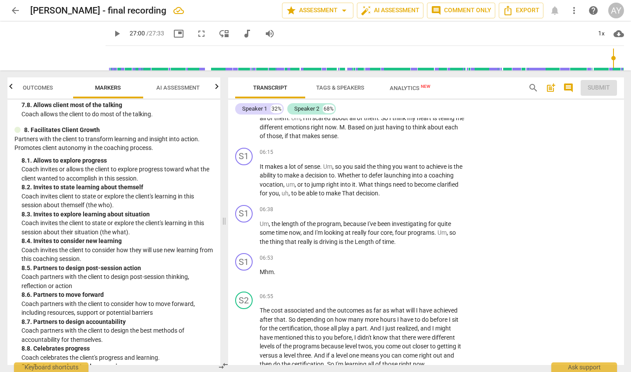
scroll to position [1261, 0]
